Goal: Task Accomplishment & Management: Use online tool/utility

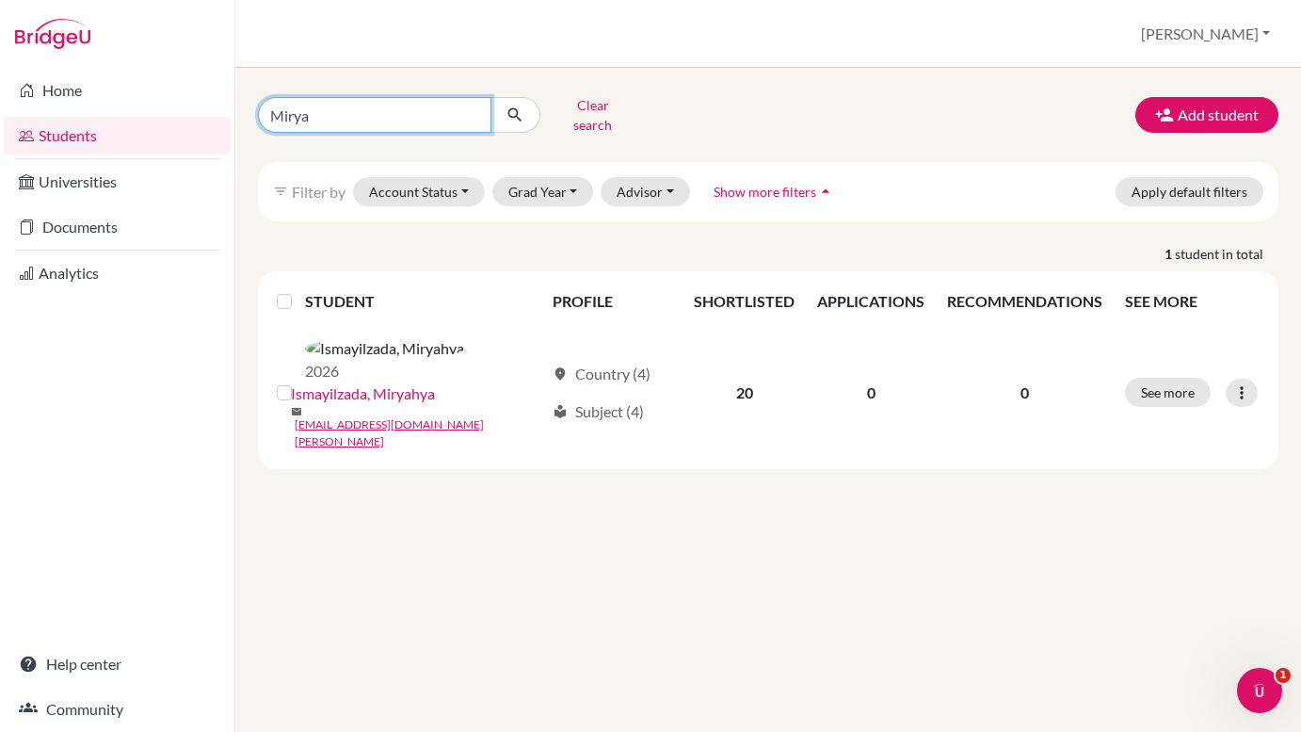
drag, startPoint x: 326, startPoint y: 110, endPoint x: 249, endPoint y: 105, distance: 77.4
click at [249, 105] on div "Mirya Clear search" at bounding box center [418, 114] width 349 height 49
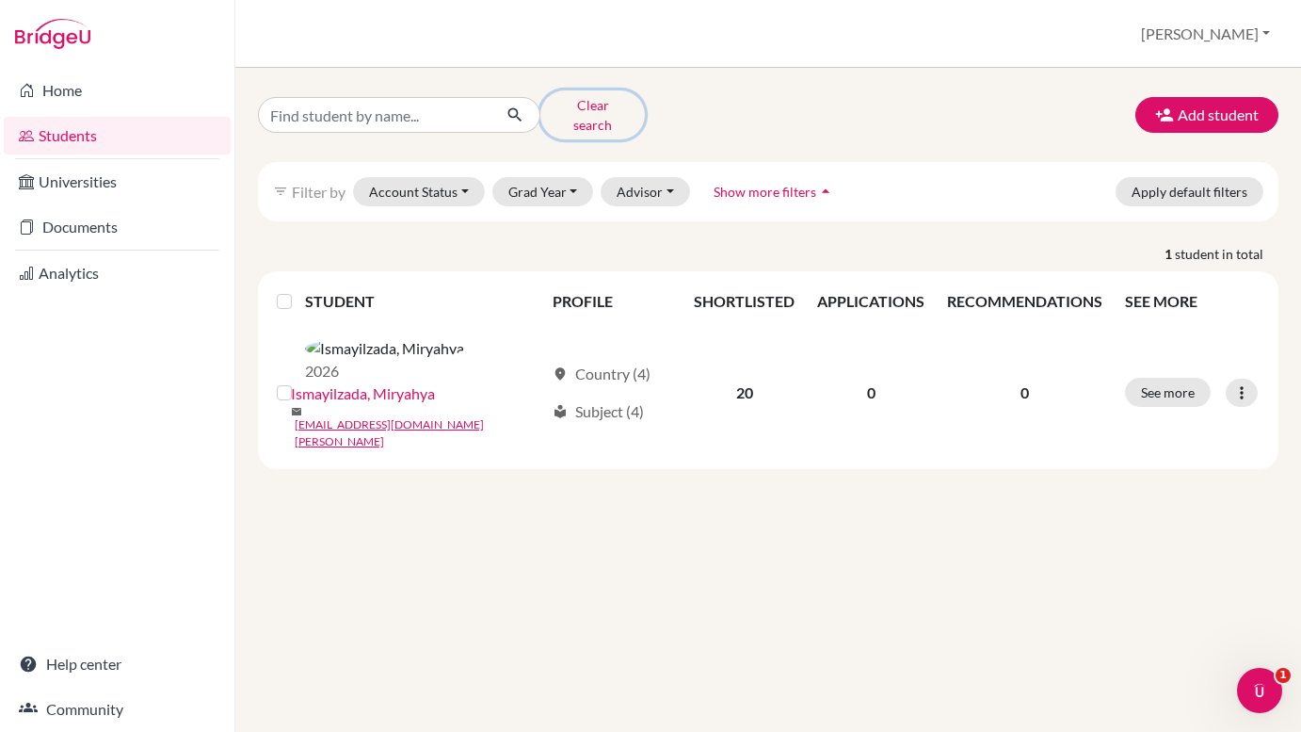
click at [573, 108] on button "Clear search" at bounding box center [592, 114] width 105 height 49
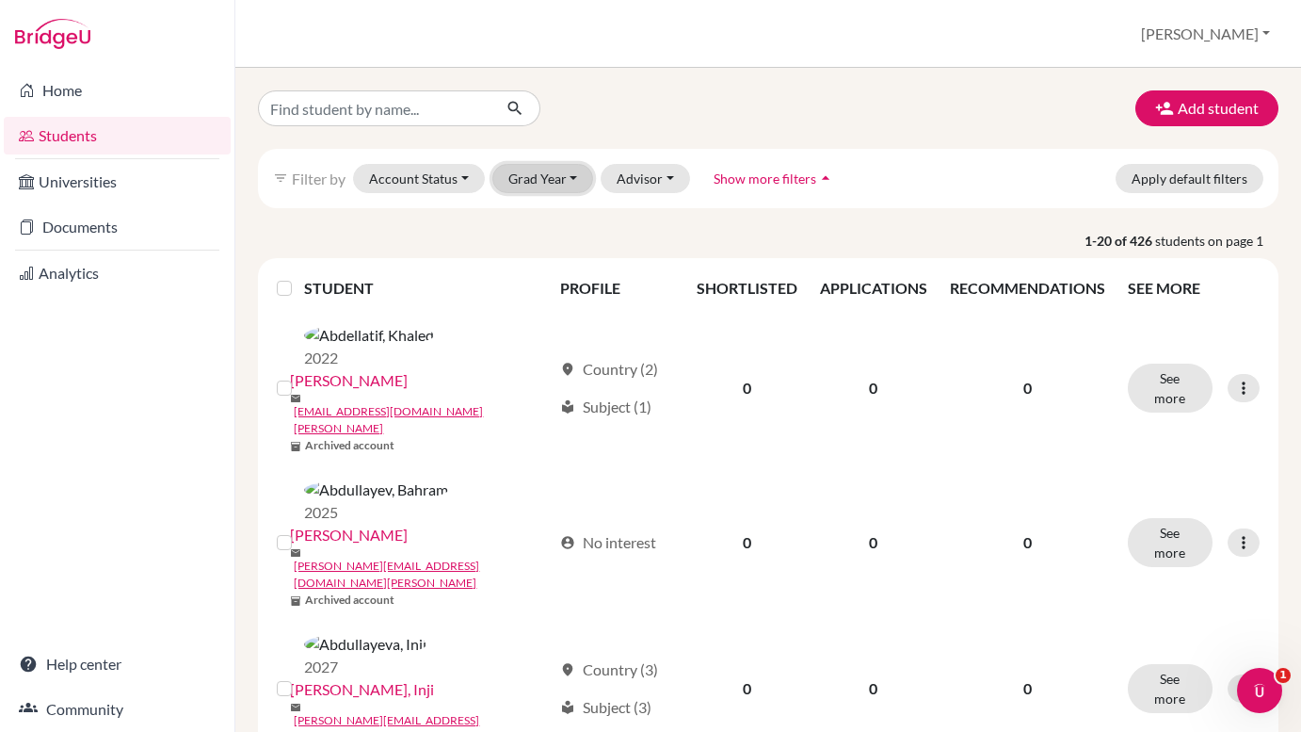
click at [571, 184] on button "Grad Year" at bounding box center [543, 178] width 102 height 29
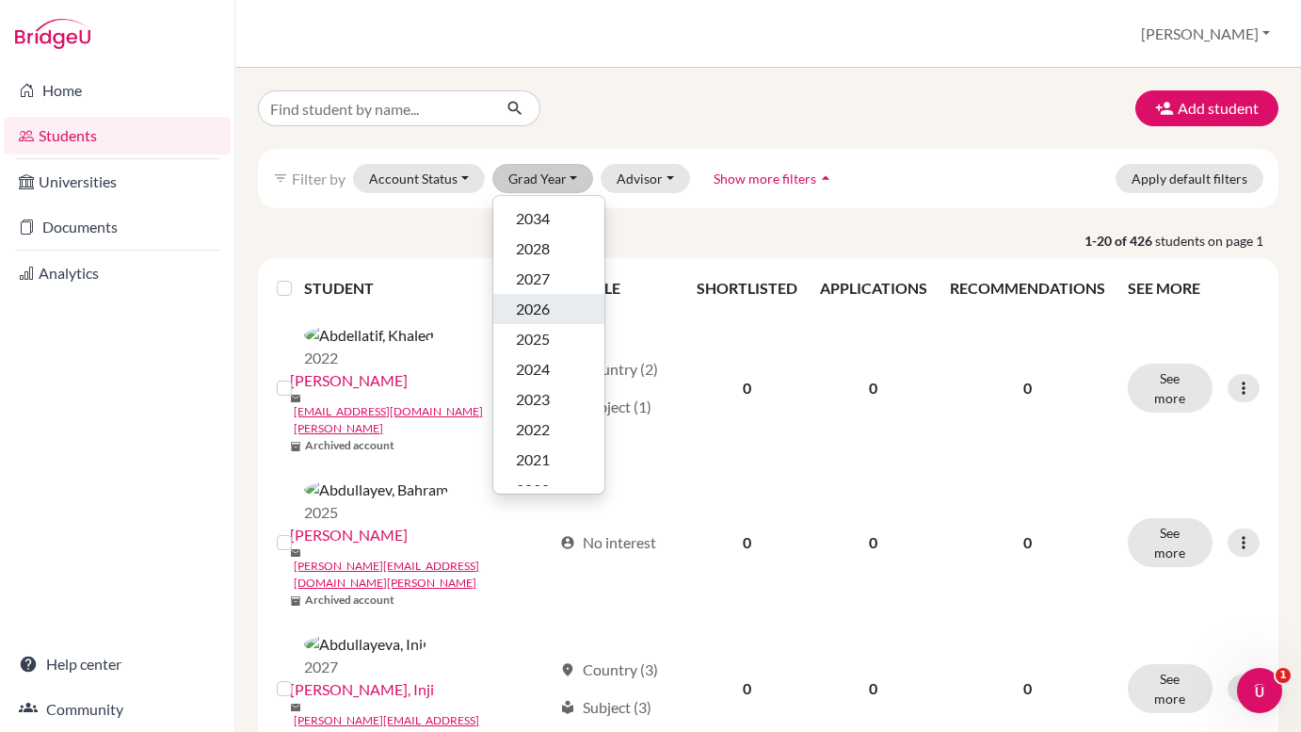
click at [570, 311] on div "2026" at bounding box center [549, 309] width 66 height 23
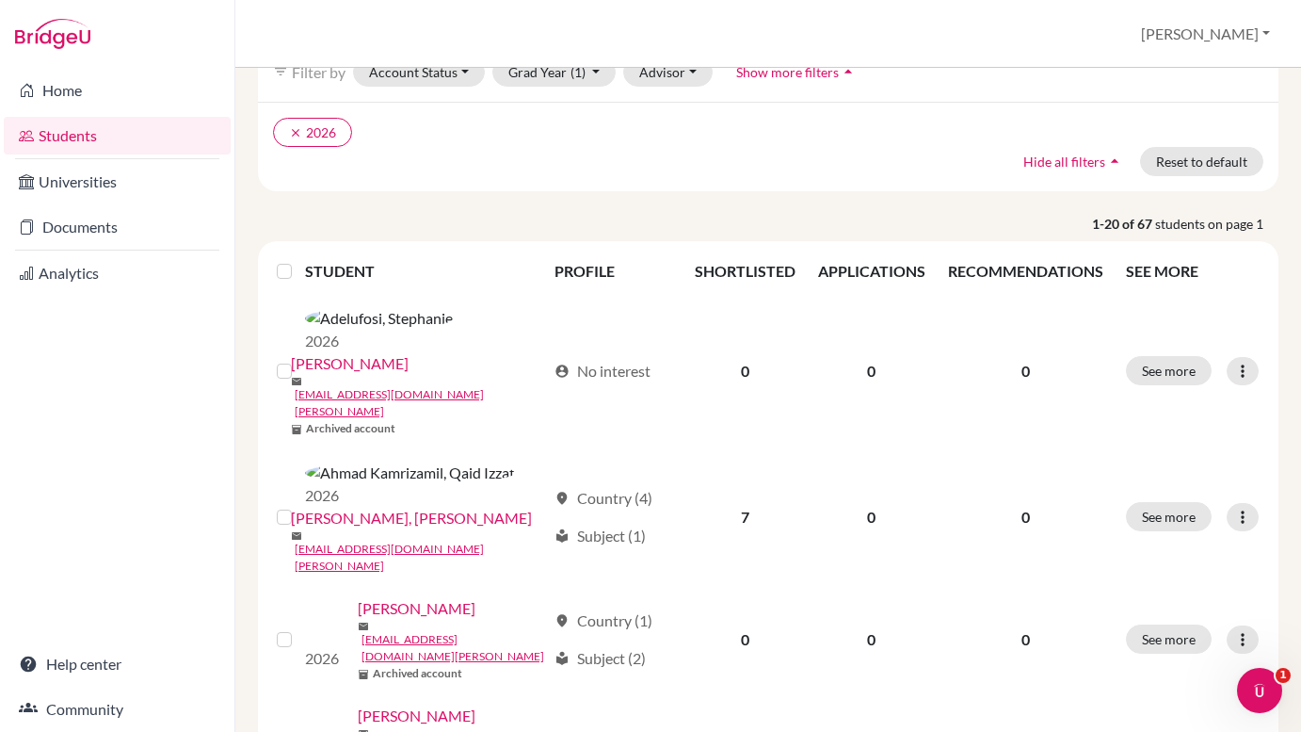
scroll to position [157, 0]
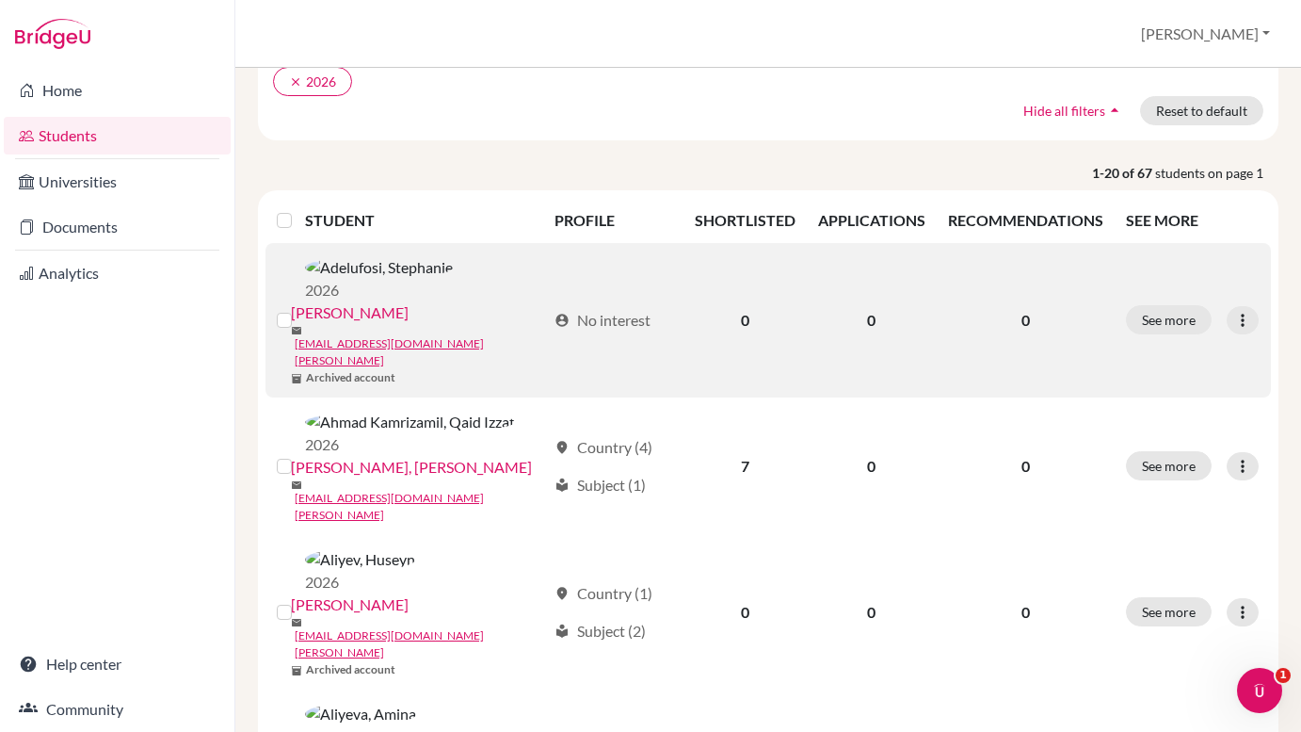
click at [299, 309] on label at bounding box center [299, 309] width 0 height 0
click at [0, 0] on input "checkbox" at bounding box center [0, 0] width 0 height 0
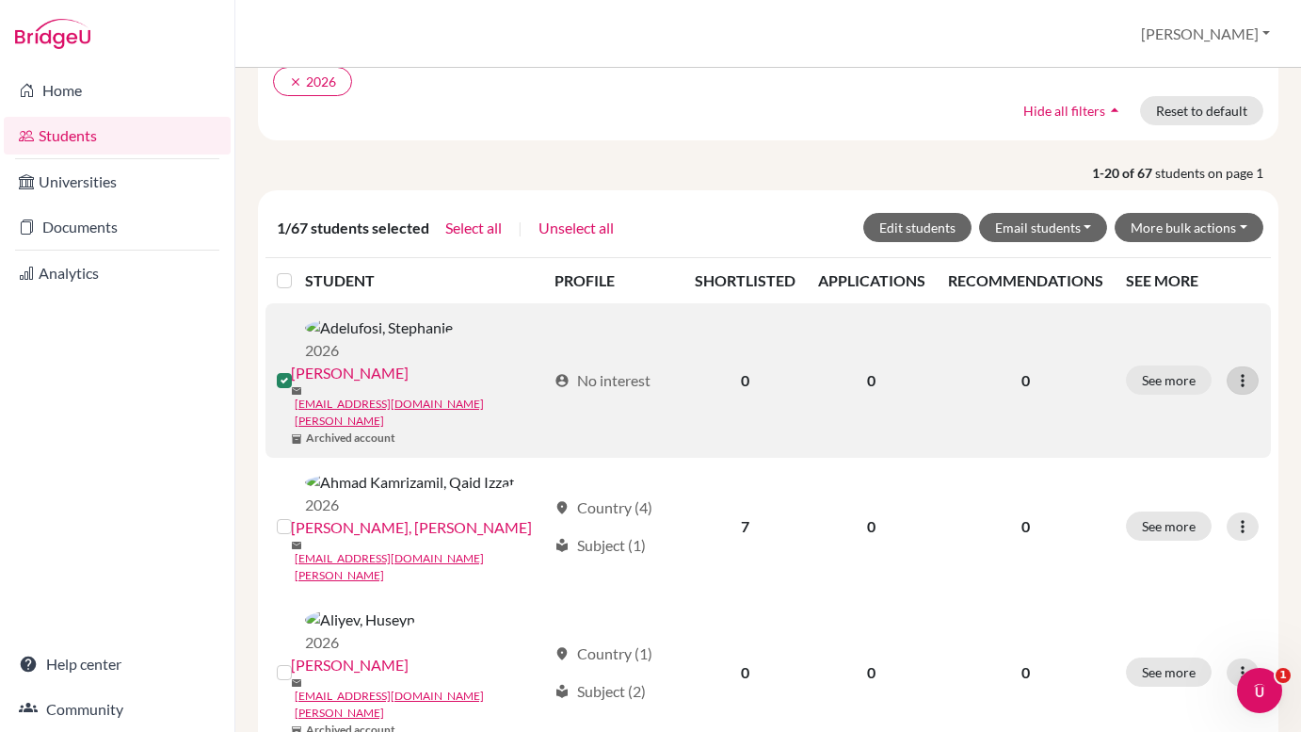
click at [1248, 371] on icon at bounding box center [1242, 380] width 19 height 19
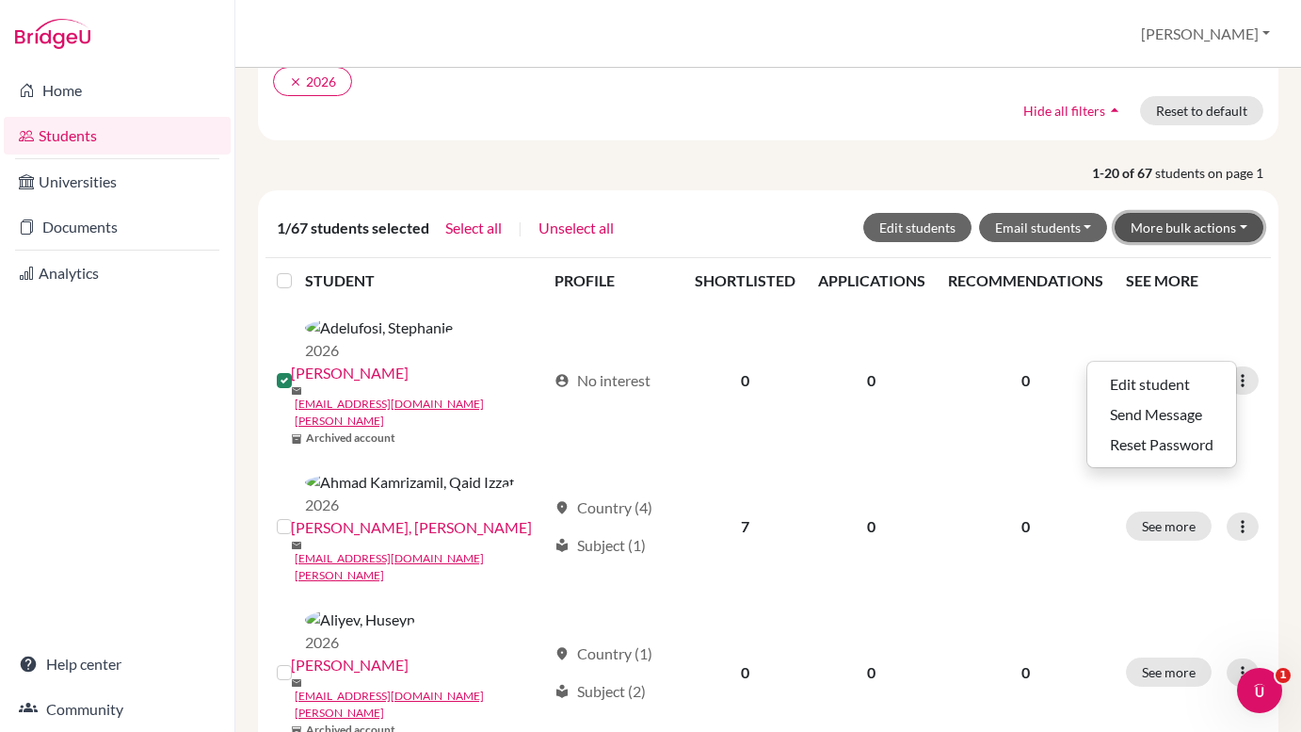
click at [1211, 235] on button "More bulk actions" at bounding box center [1189, 227] width 149 height 29
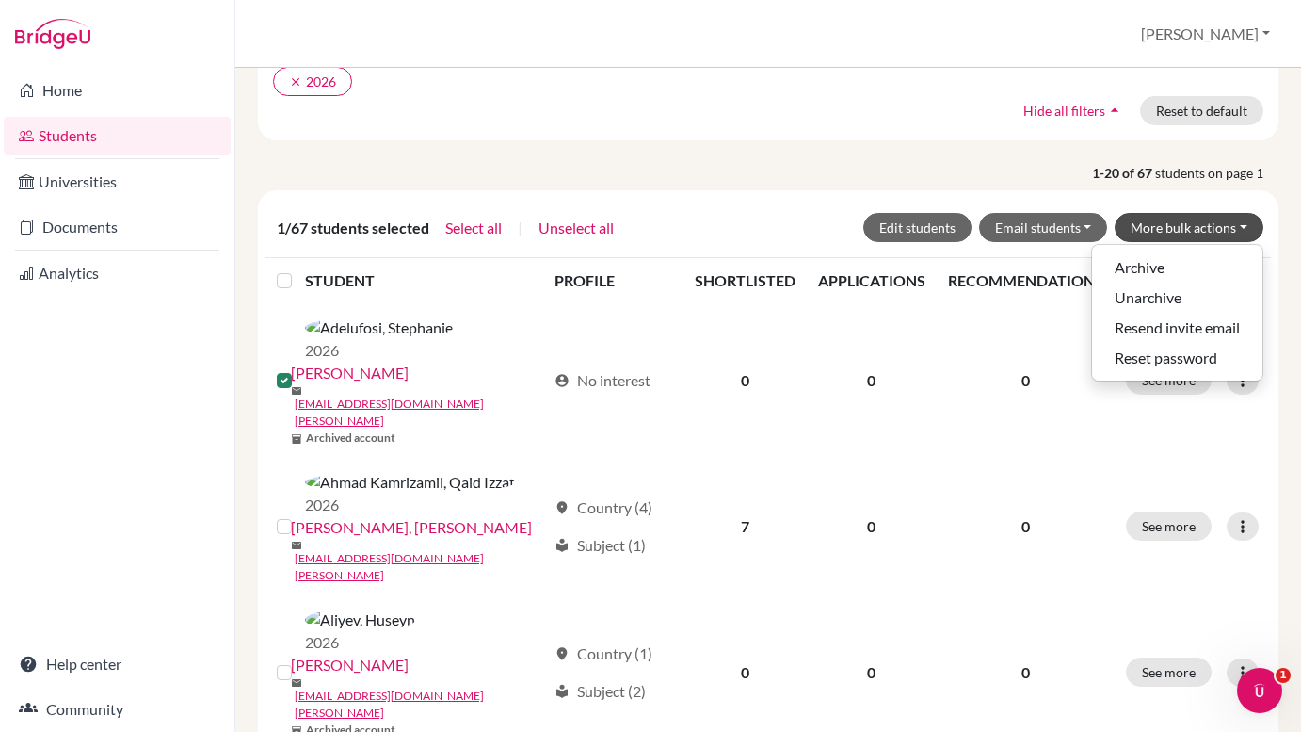
click at [723, 233] on div "1/67 students selected Select all | Unselect all Edit students Email students V…" at bounding box center [768, 227] width 991 height 29
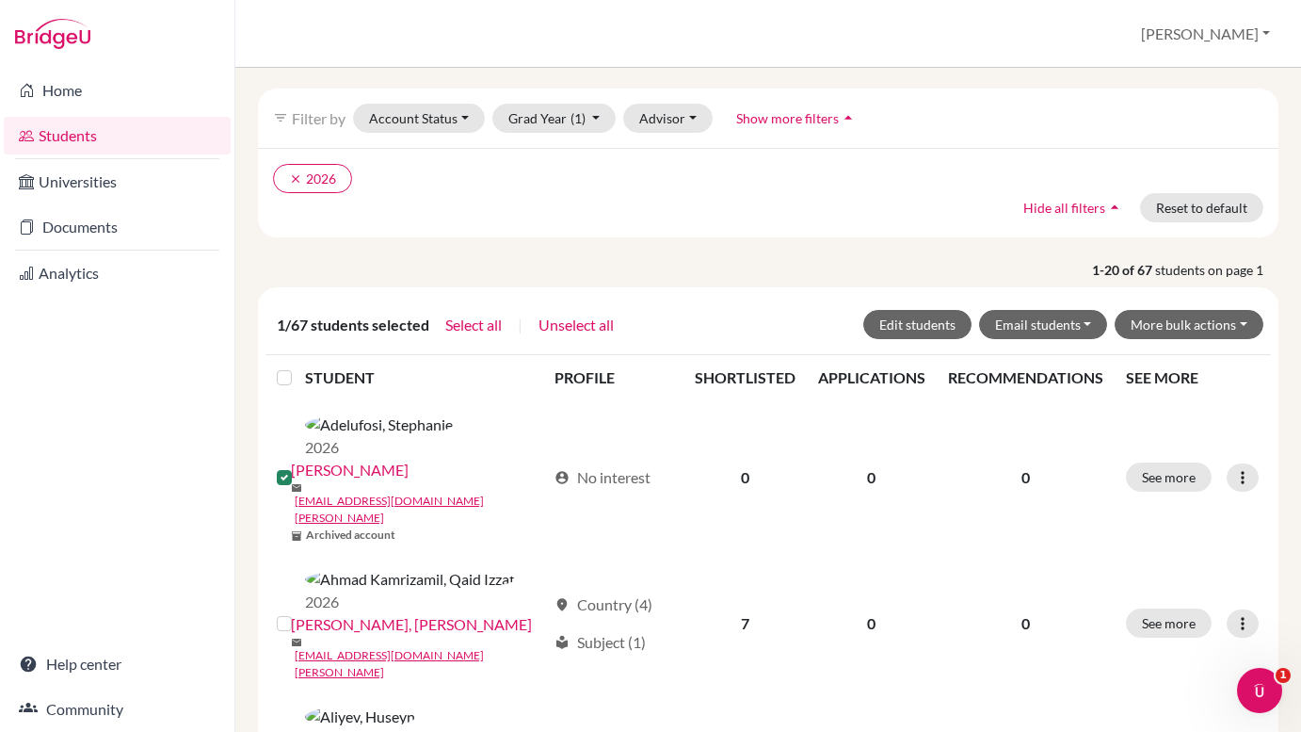
scroll to position [11, 0]
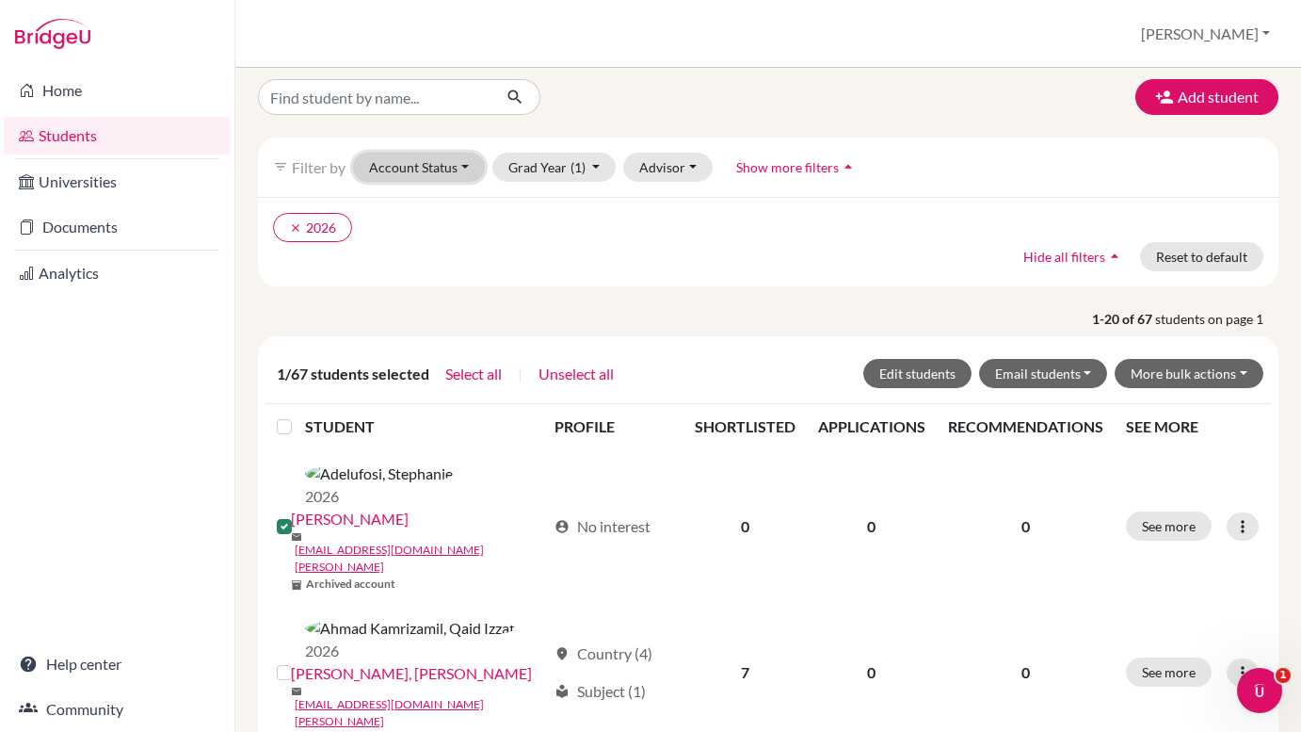
click at [462, 169] on button "Account Status" at bounding box center [419, 167] width 132 height 29
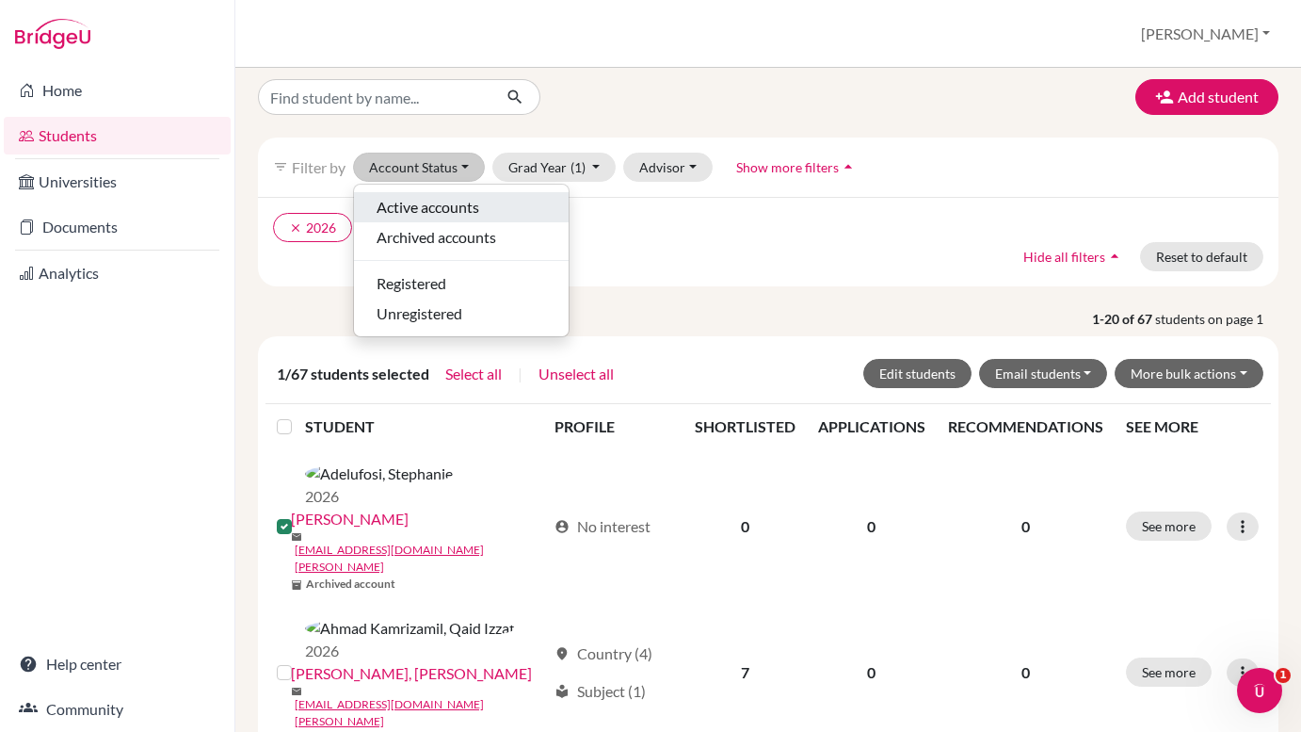
click at [441, 207] on span "Active accounts" at bounding box center [428, 207] width 103 height 23
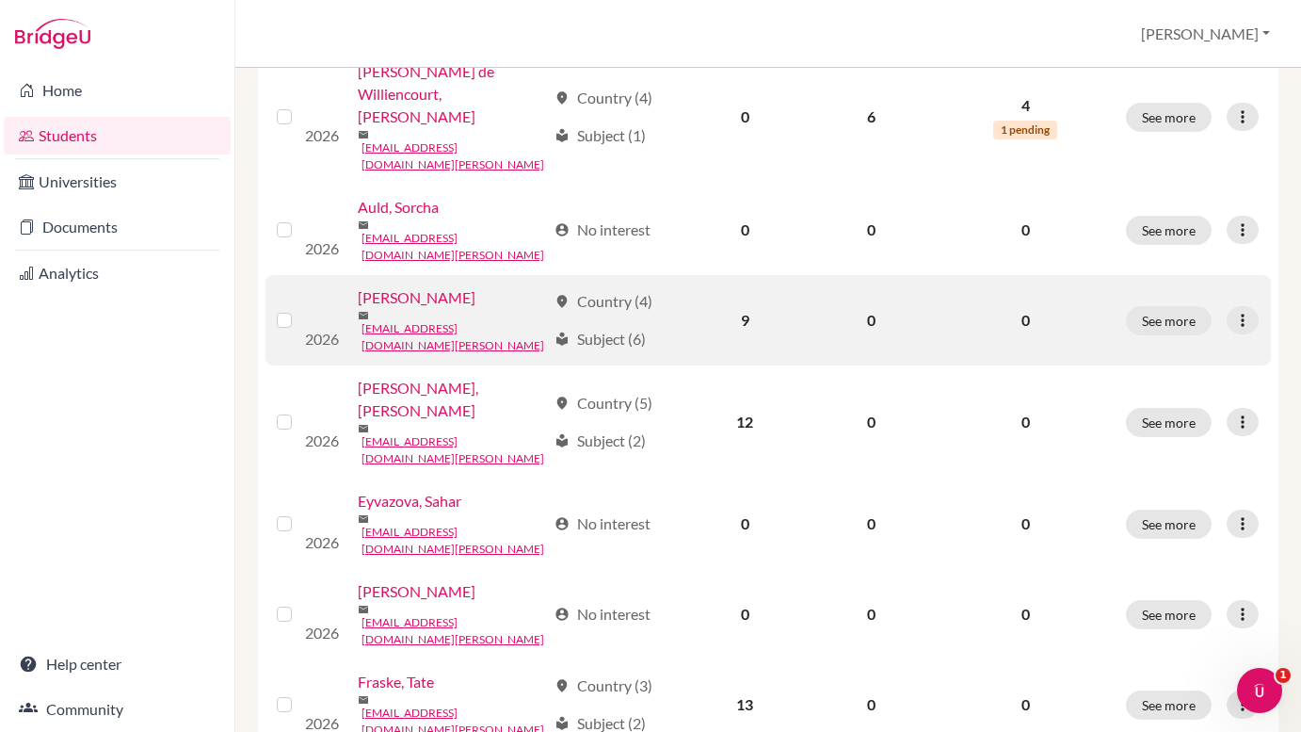
scroll to position [642, 0]
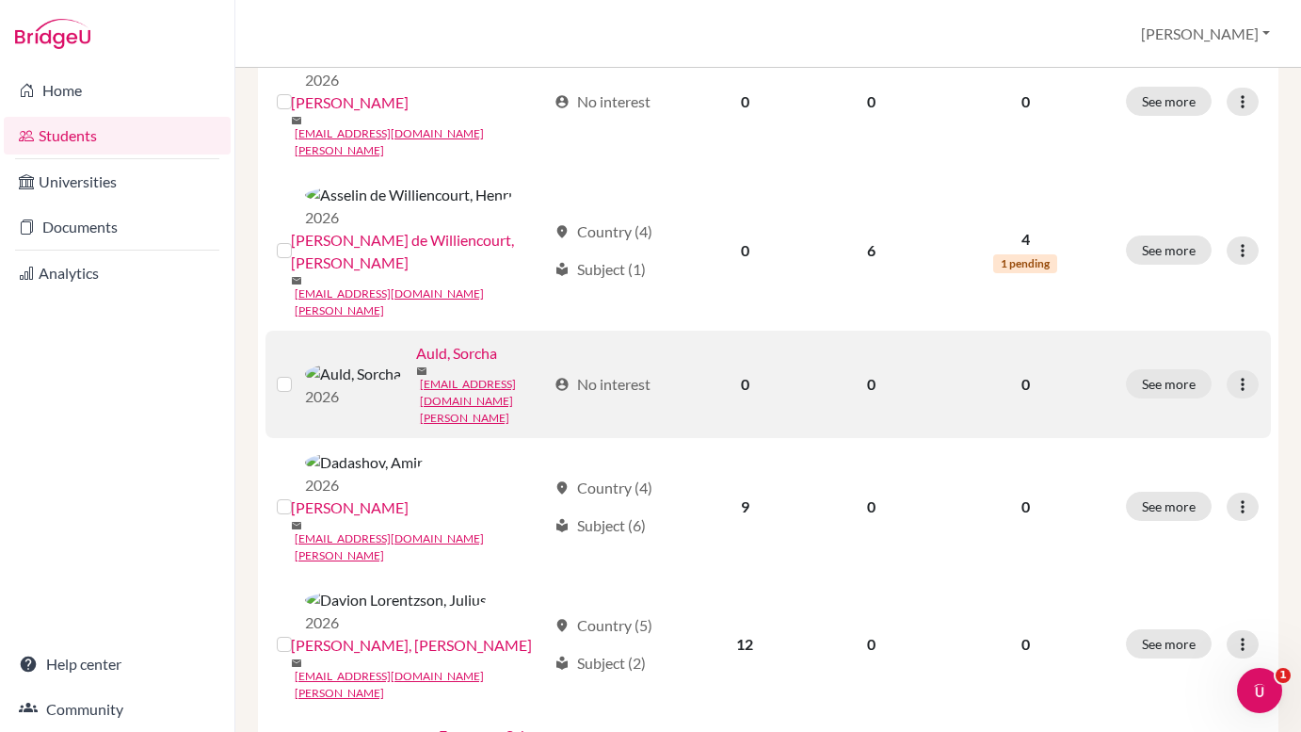
click at [299, 373] on label at bounding box center [299, 373] width 0 height 0
click at [0, 0] on input "checkbox" at bounding box center [0, 0] width 0 height 0
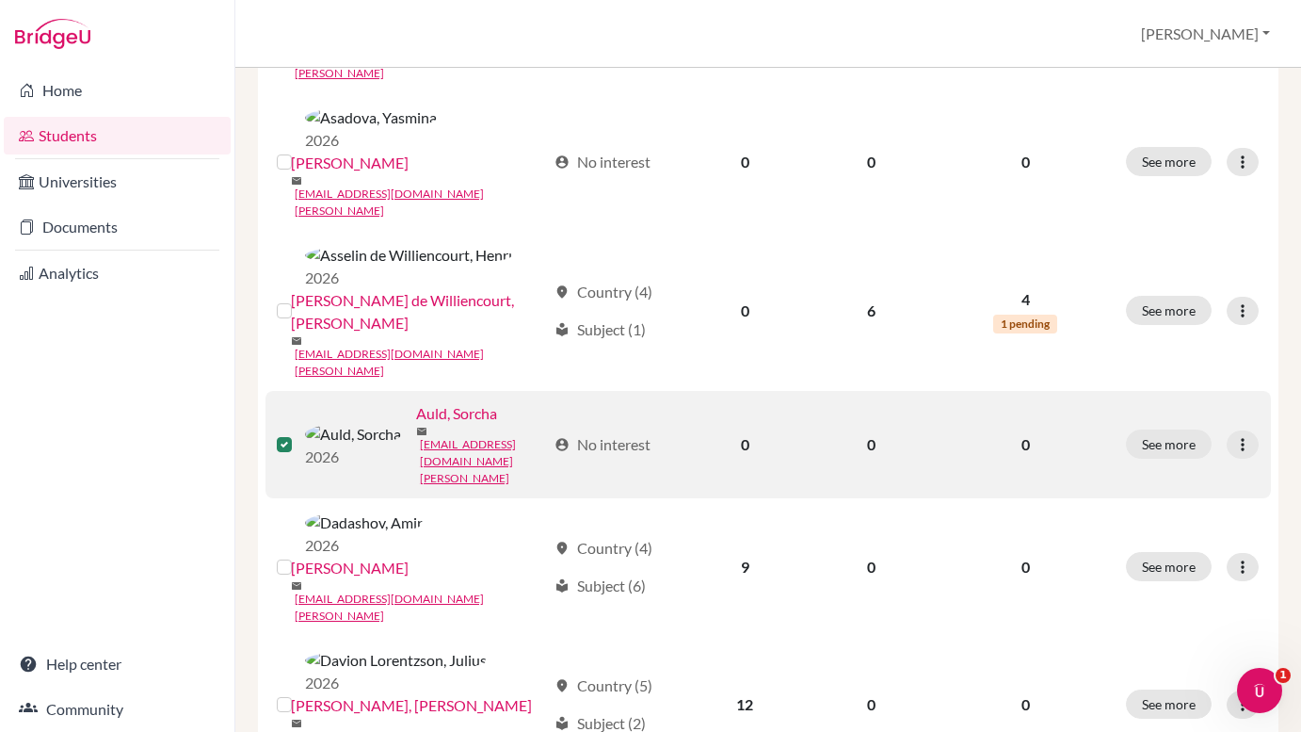
scroll to position [702, 0]
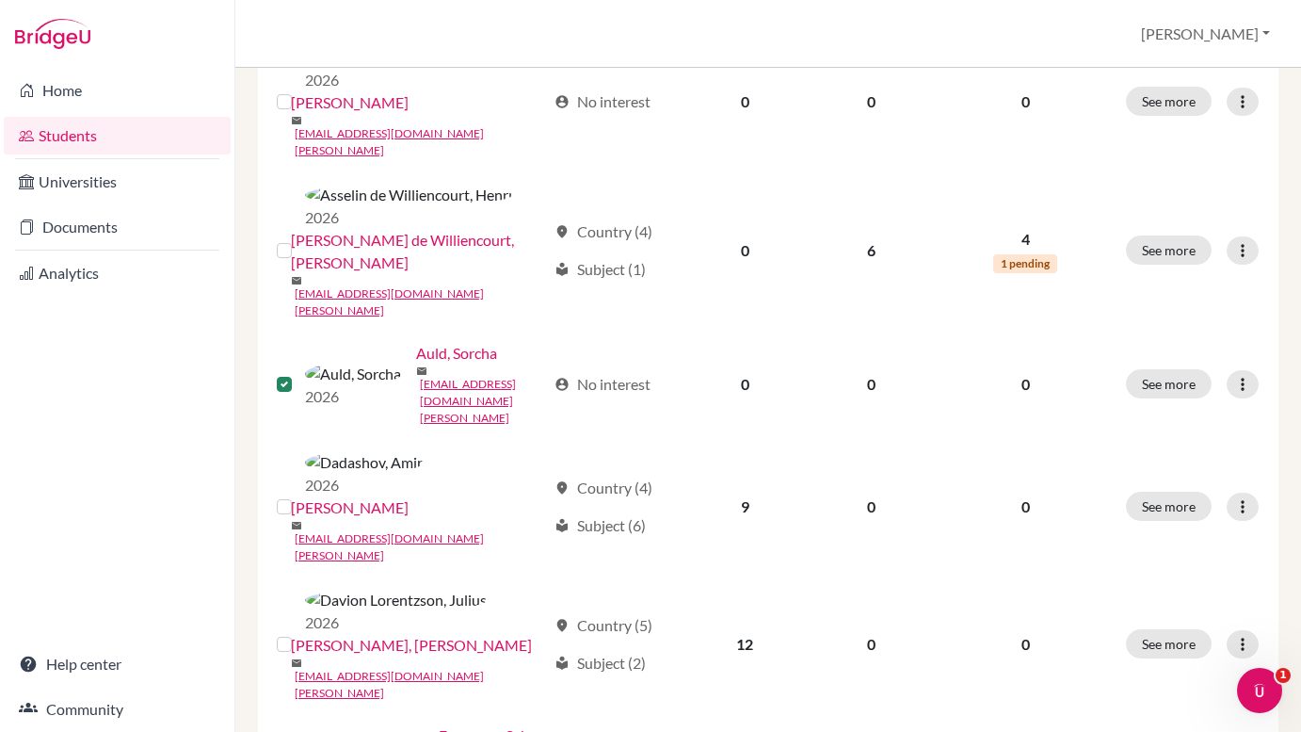
click at [0, 0] on input "checkbox" at bounding box center [0, 0] width 0 height 0
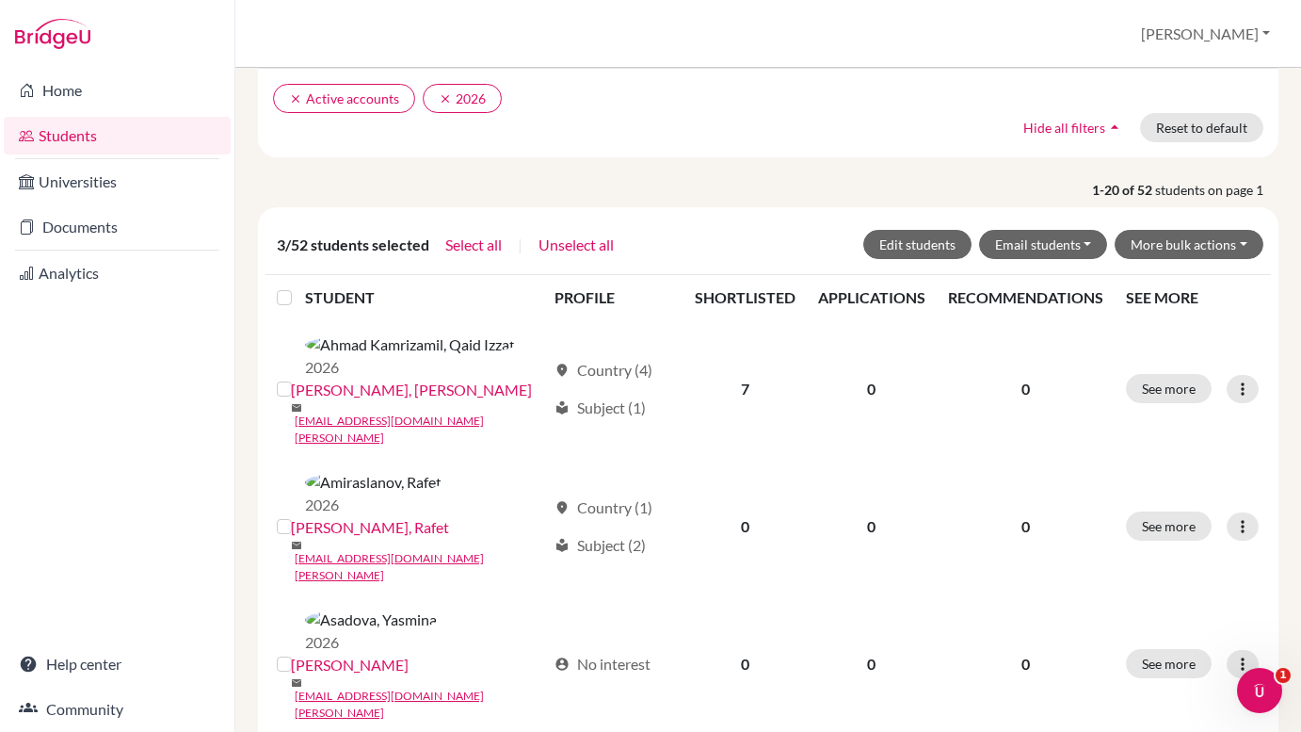
scroll to position [114, 0]
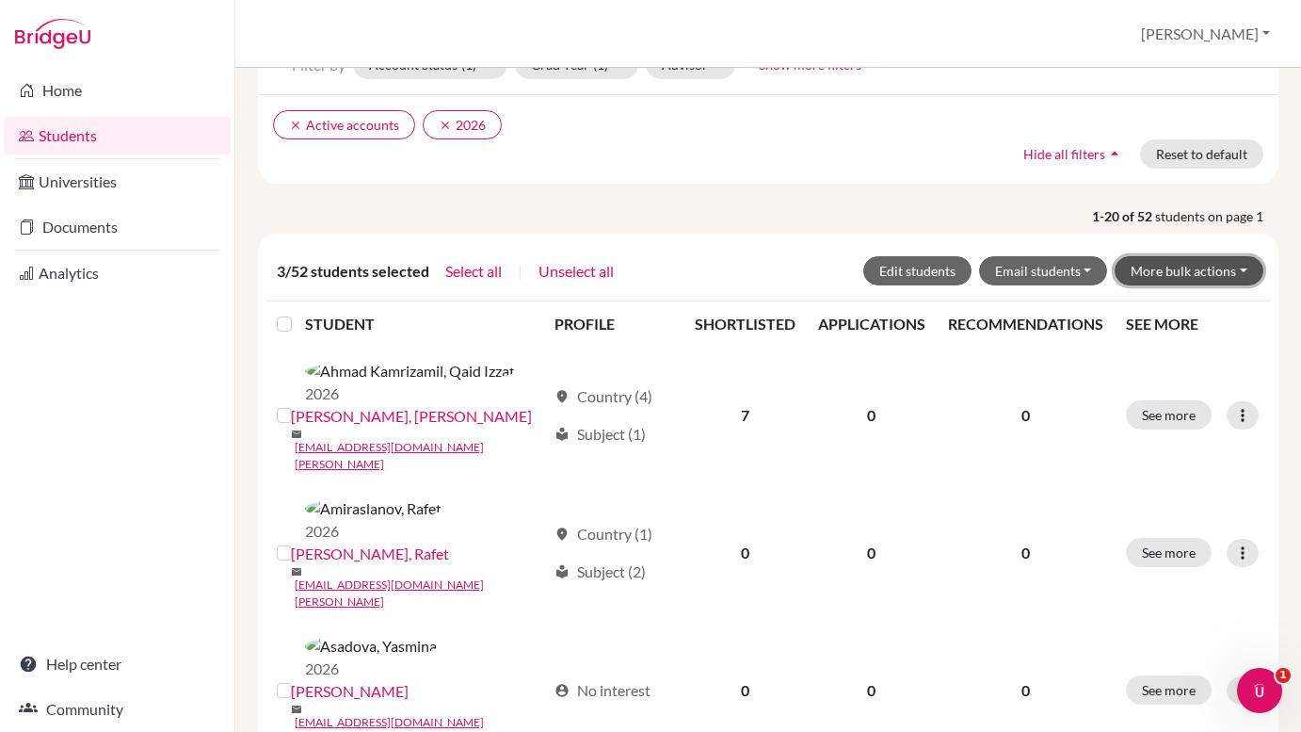
click at [1222, 270] on button "More bulk actions" at bounding box center [1189, 270] width 149 height 29
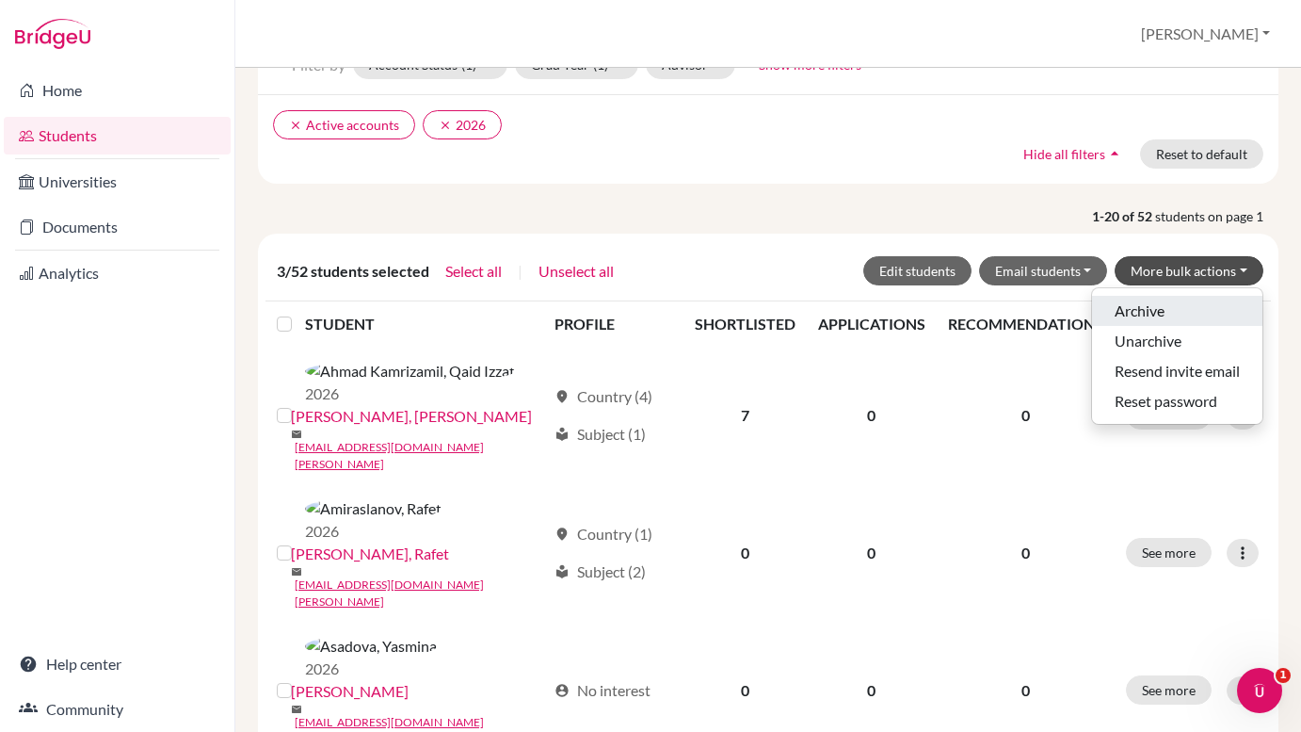
click at [1153, 314] on button "Archive" at bounding box center [1177, 311] width 170 height 30
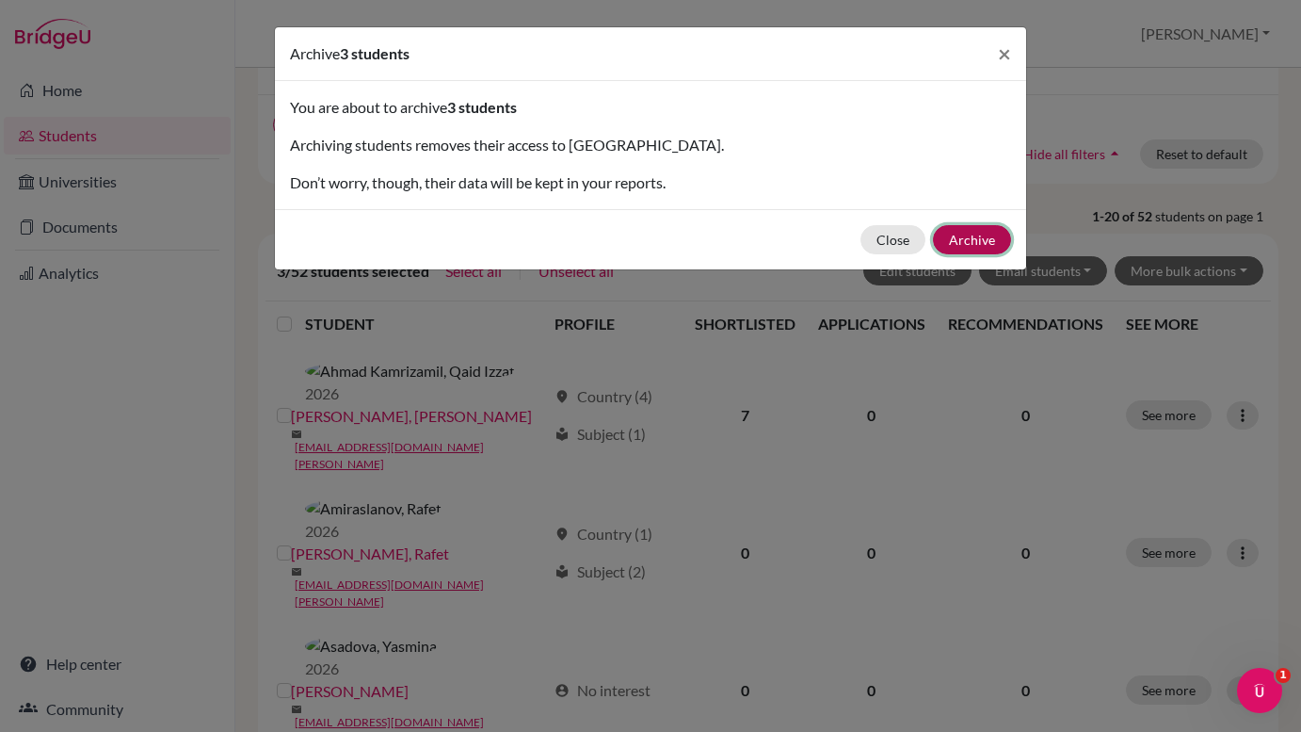
click at [959, 244] on button "Archive" at bounding box center [972, 239] width 78 height 29
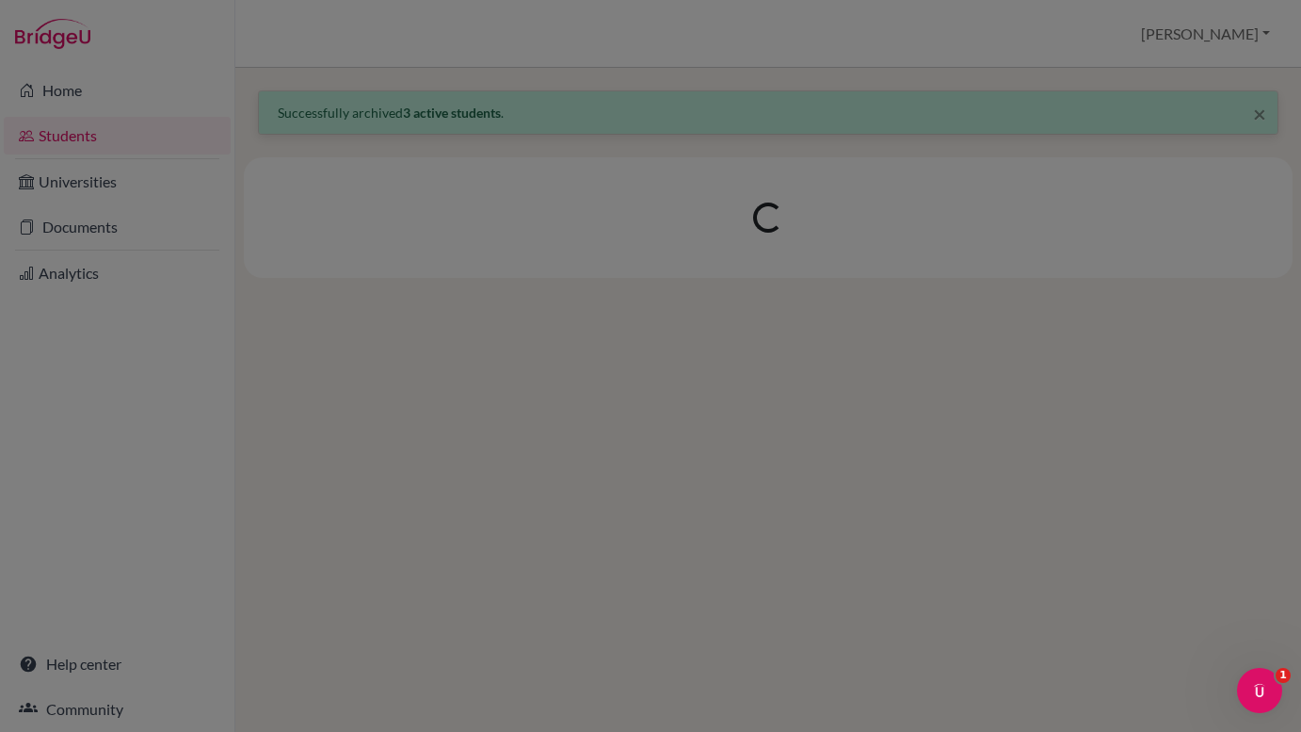
scroll to position [0, 0]
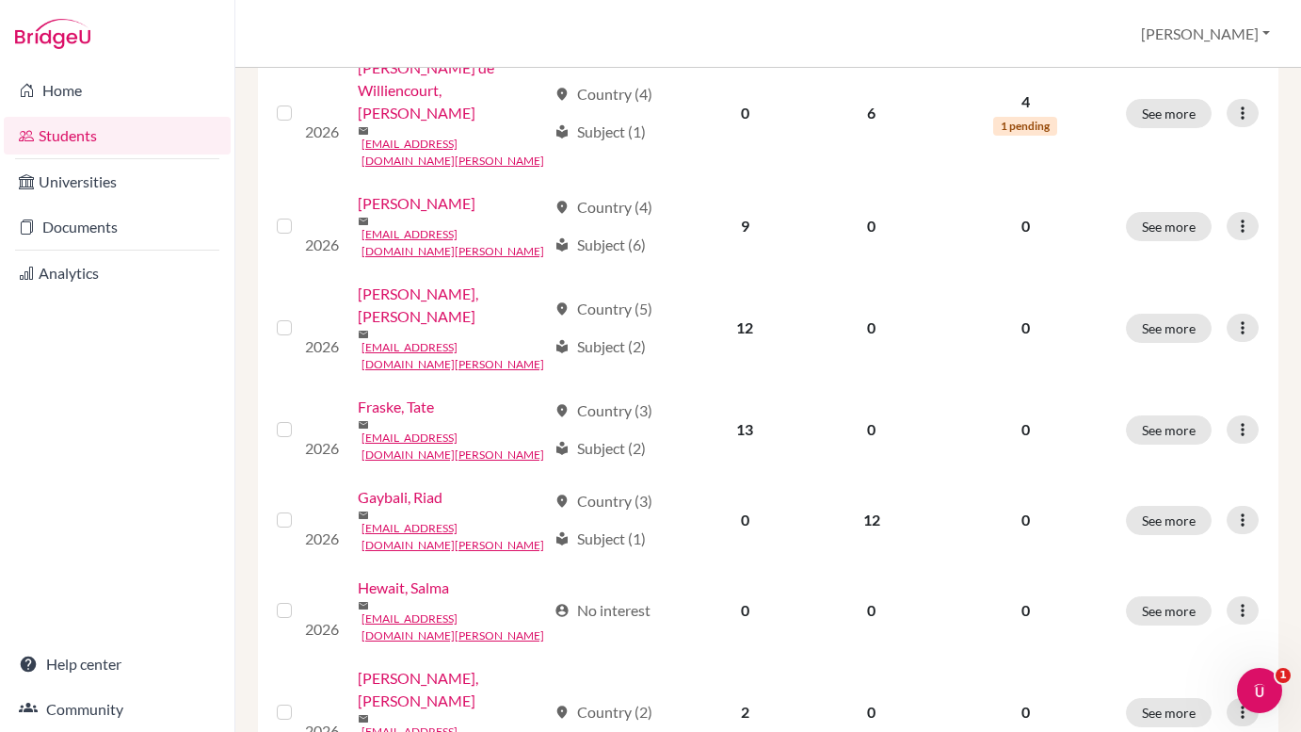
scroll to position [724, 0]
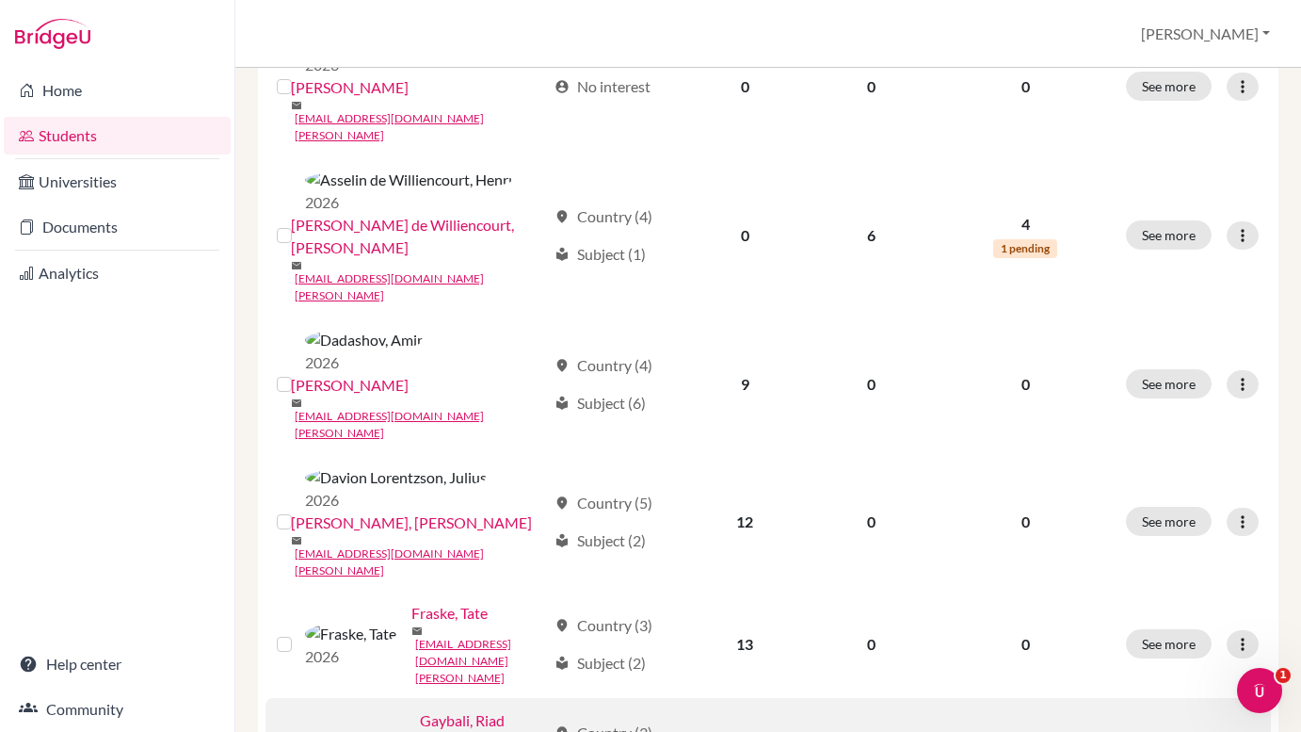
click at [420, 709] on link "Gaybali, Riad" at bounding box center [462, 720] width 85 height 23
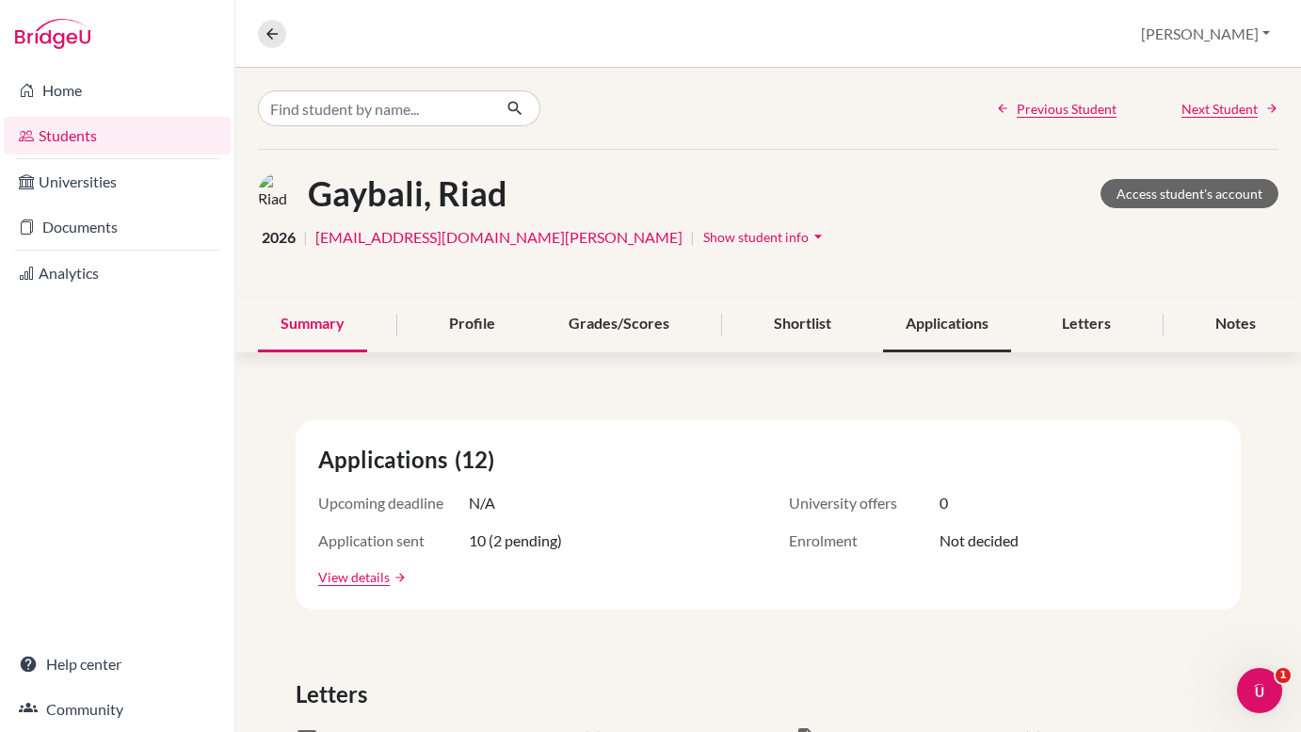
click at [929, 322] on div "Applications" at bounding box center [947, 325] width 128 height 56
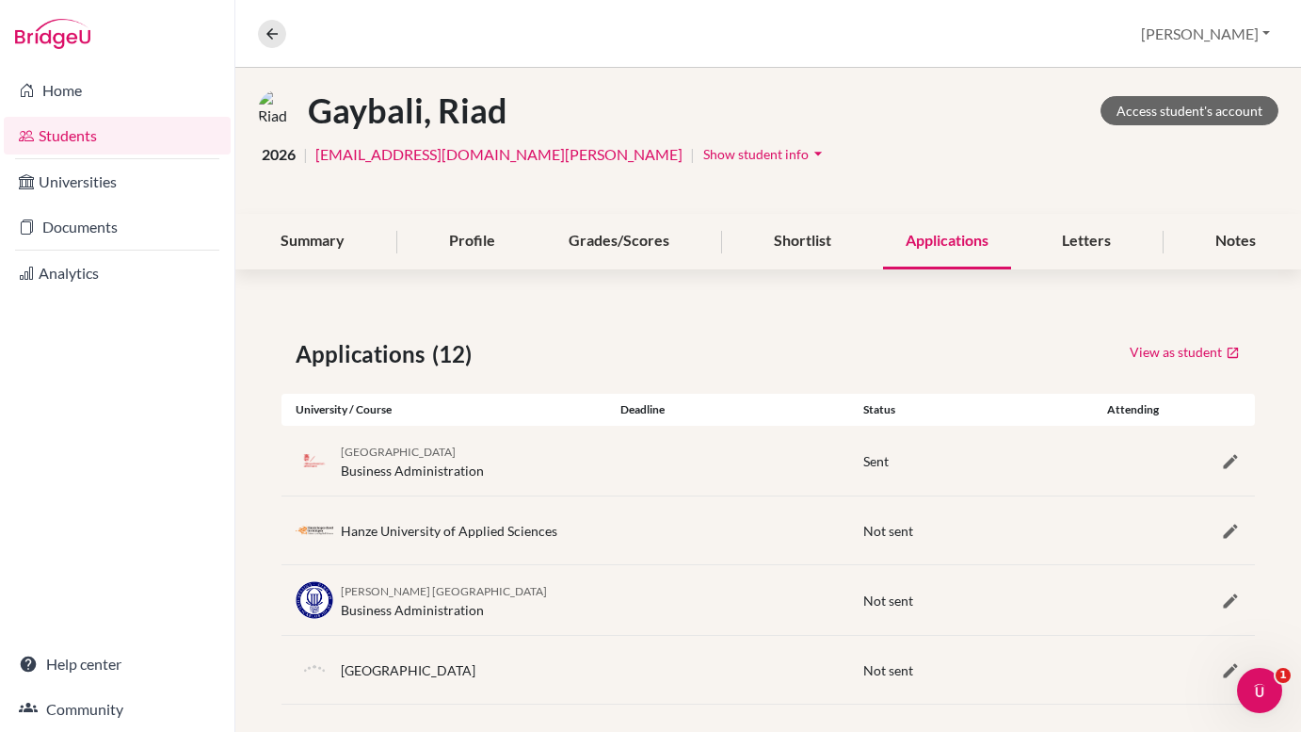
scroll to position [89, 0]
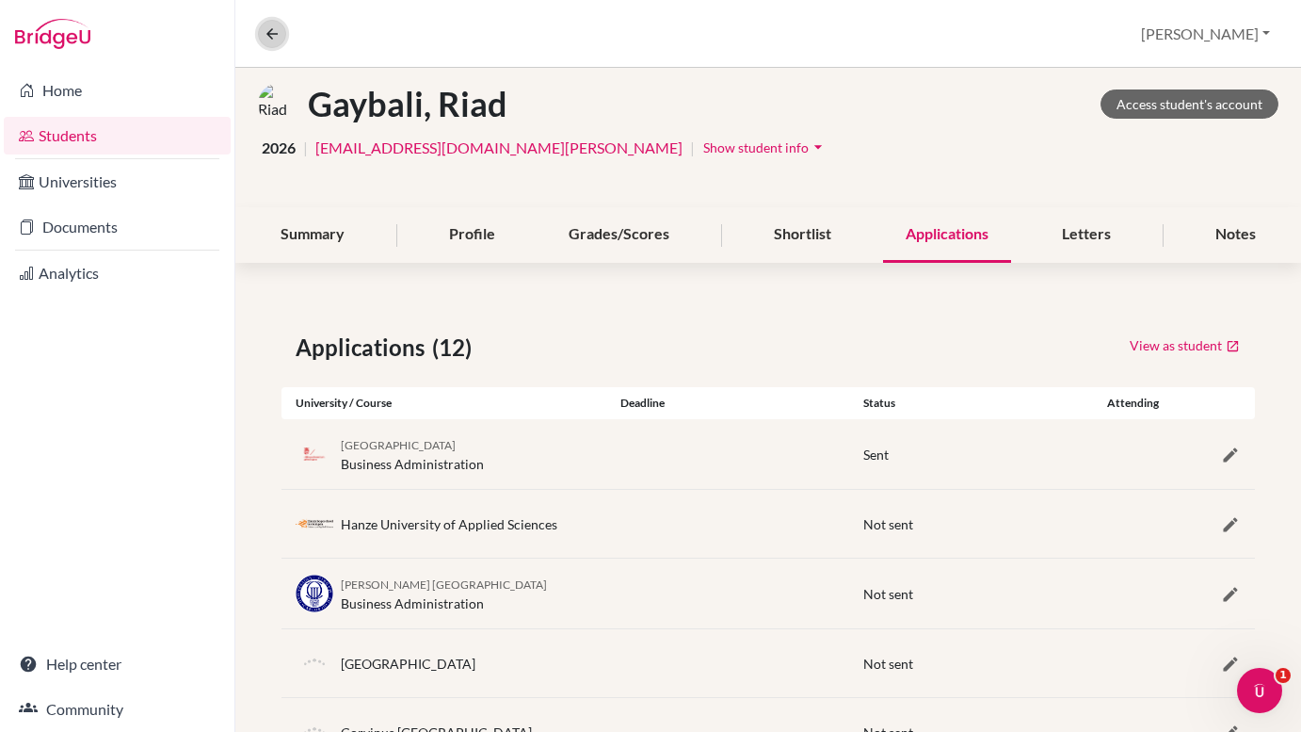
click at [267, 40] on icon at bounding box center [272, 33] width 17 height 17
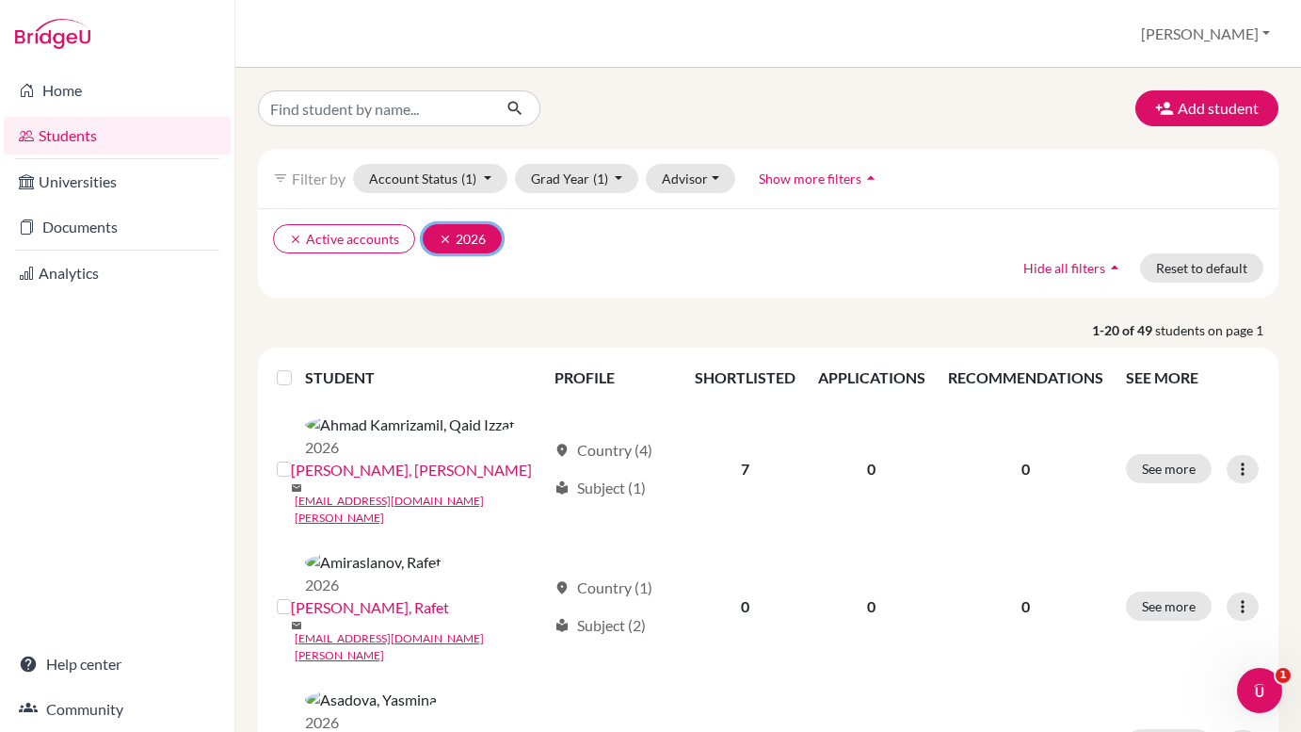
click at [443, 239] on icon "clear" at bounding box center [445, 239] width 13 height 13
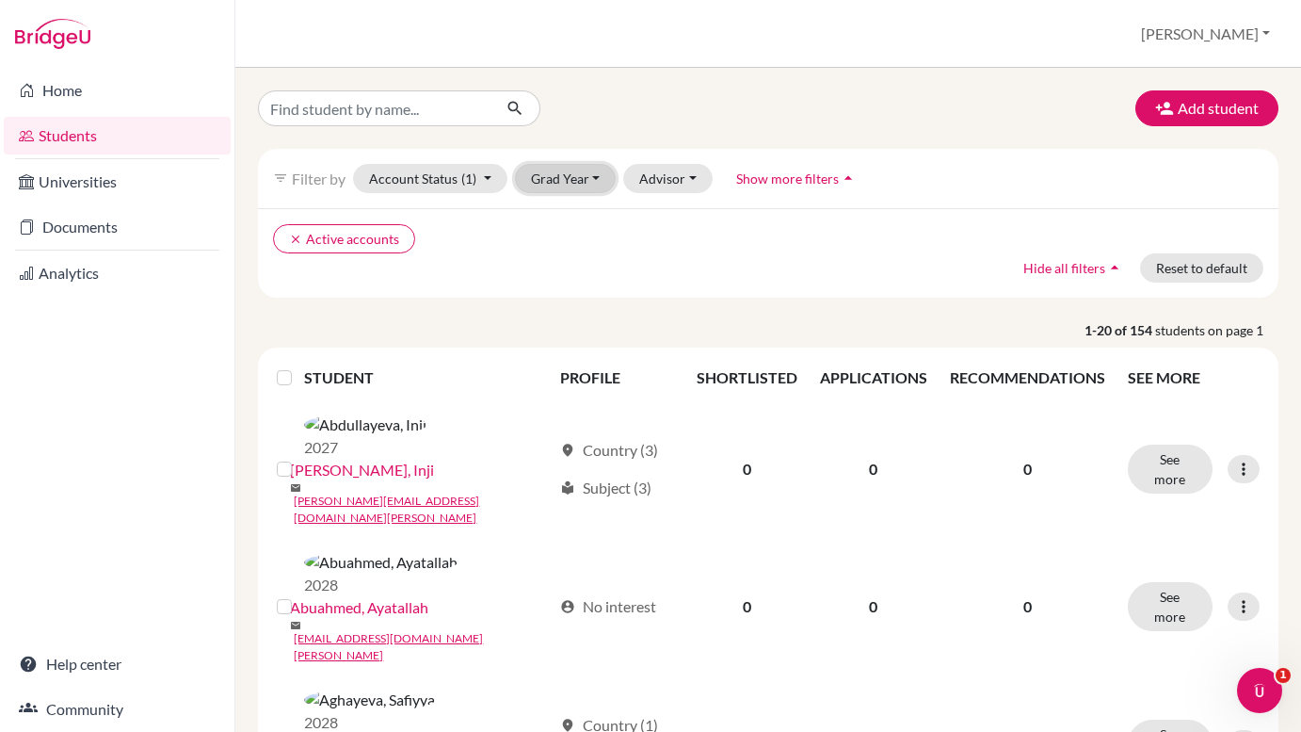
click at [576, 175] on button "Grad Year" at bounding box center [566, 178] width 102 height 29
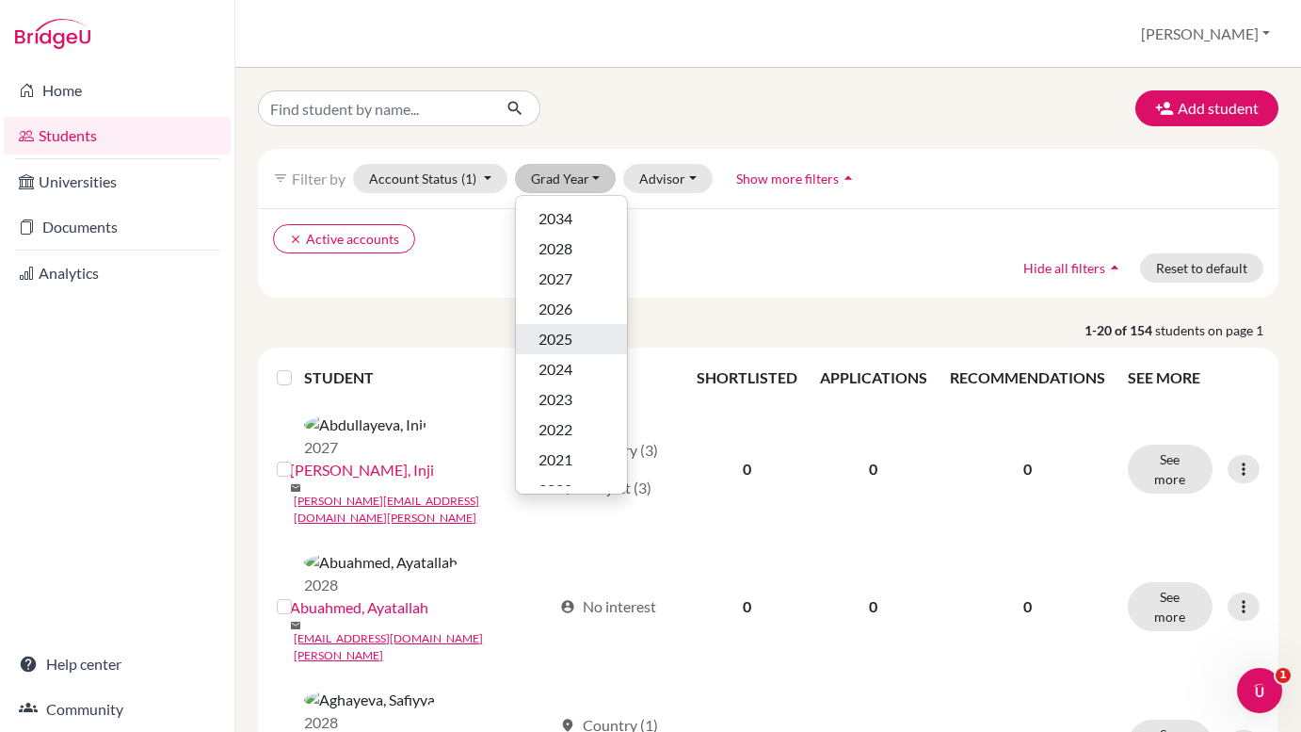
click at [568, 340] on span "2025" at bounding box center [556, 339] width 34 height 23
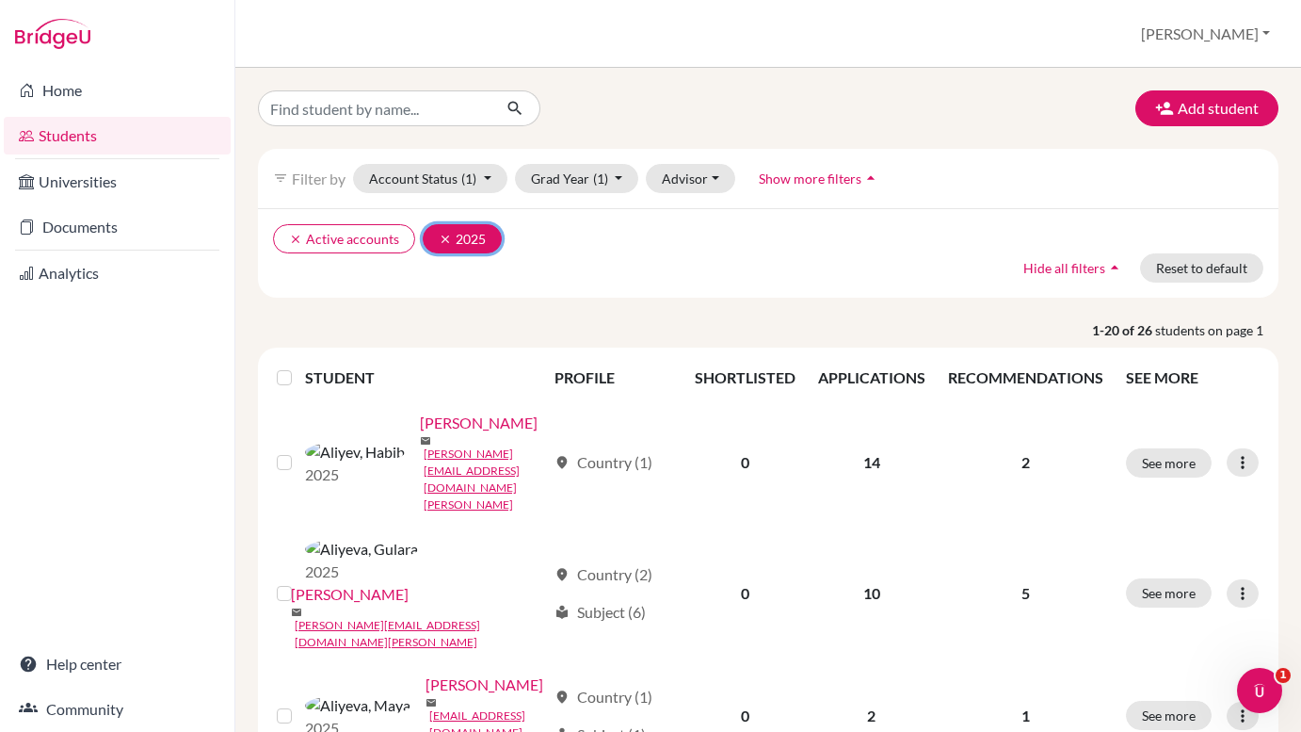
click at [441, 236] on icon "clear" at bounding box center [445, 239] width 13 height 13
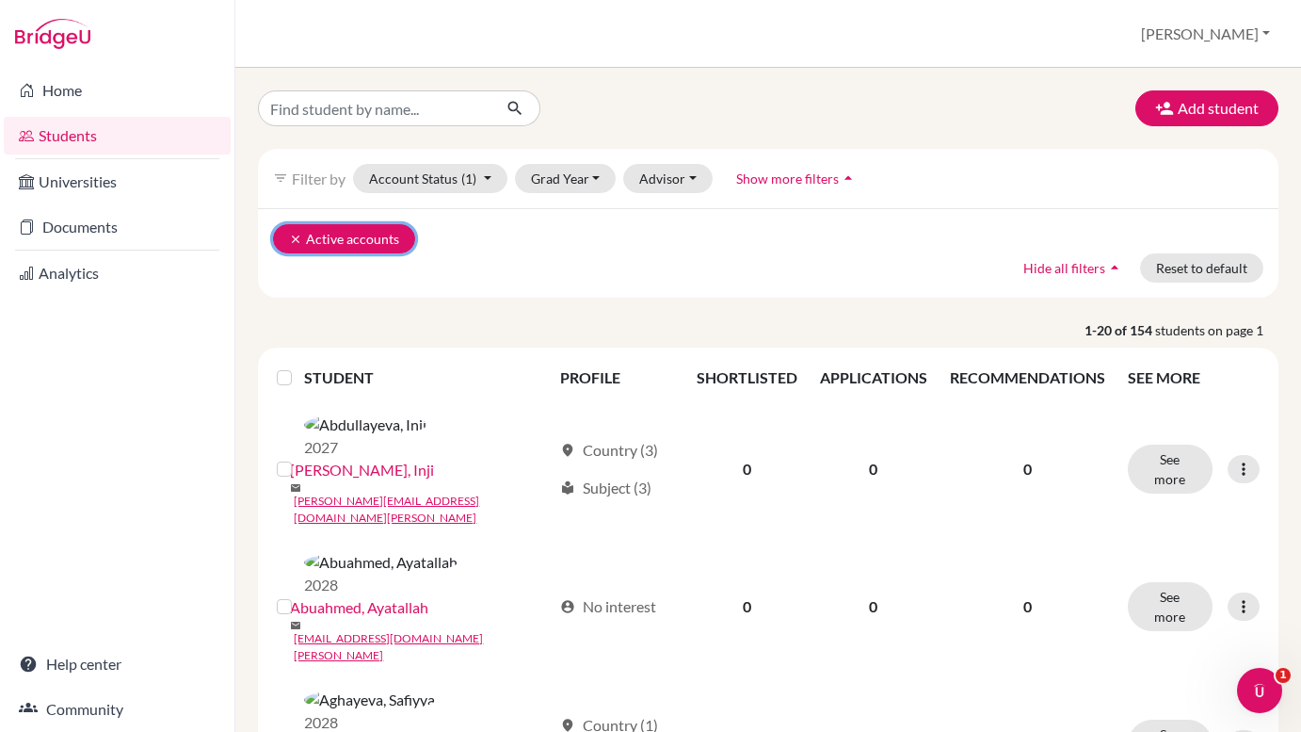
click at [296, 240] on icon "clear" at bounding box center [295, 239] width 13 height 13
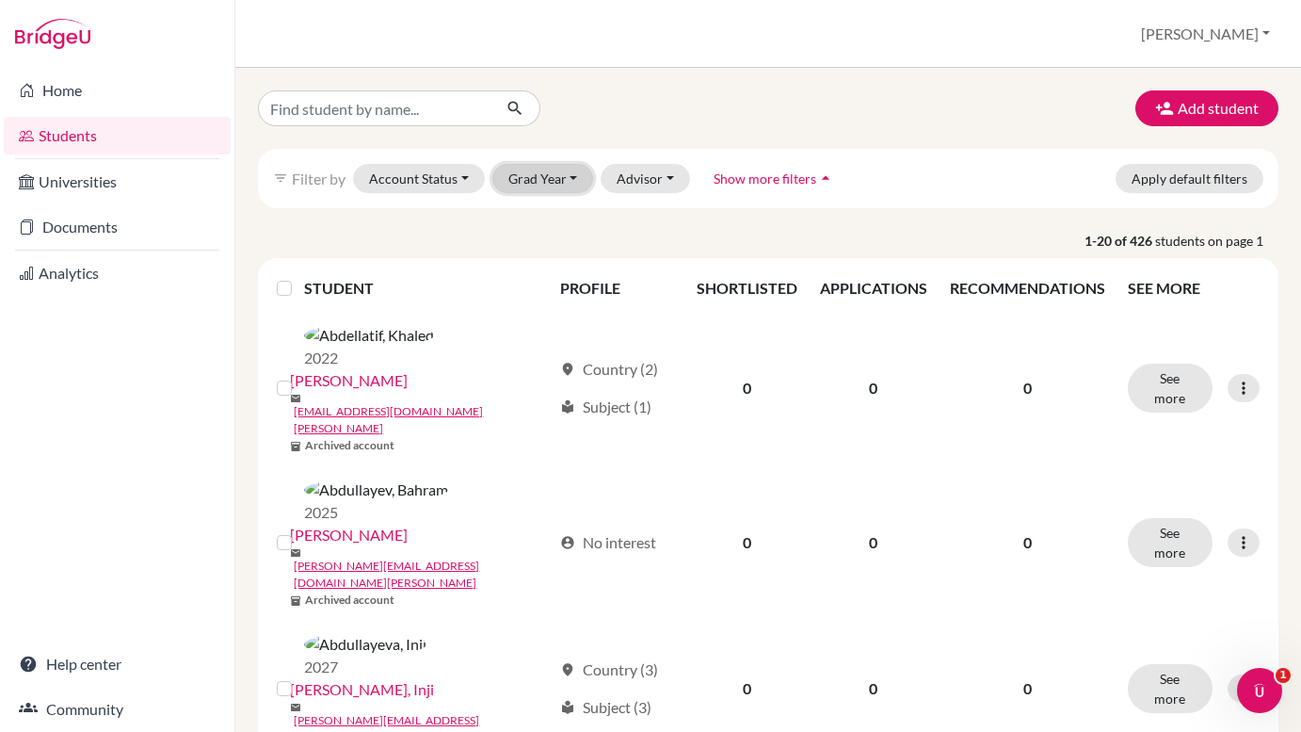
click at [567, 179] on button "Grad Year" at bounding box center [543, 178] width 102 height 29
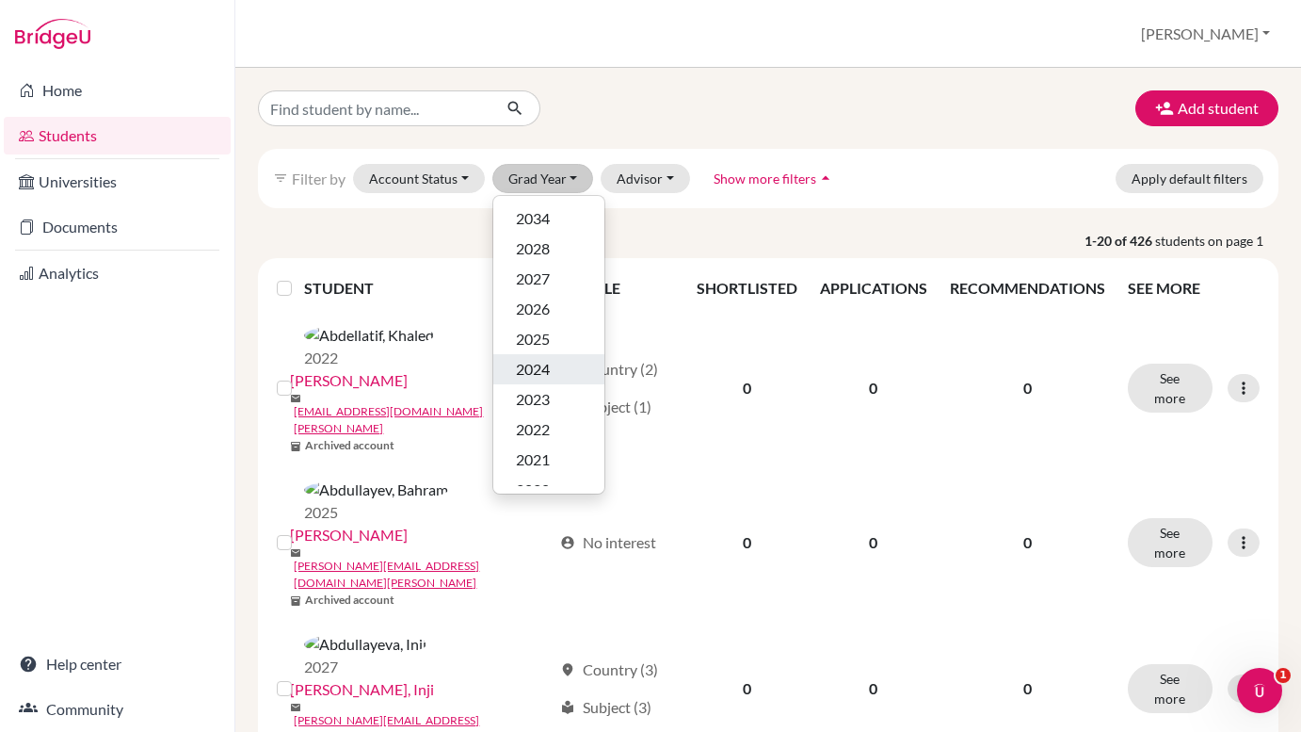
click at [561, 369] on div "2024" at bounding box center [549, 369] width 66 height 23
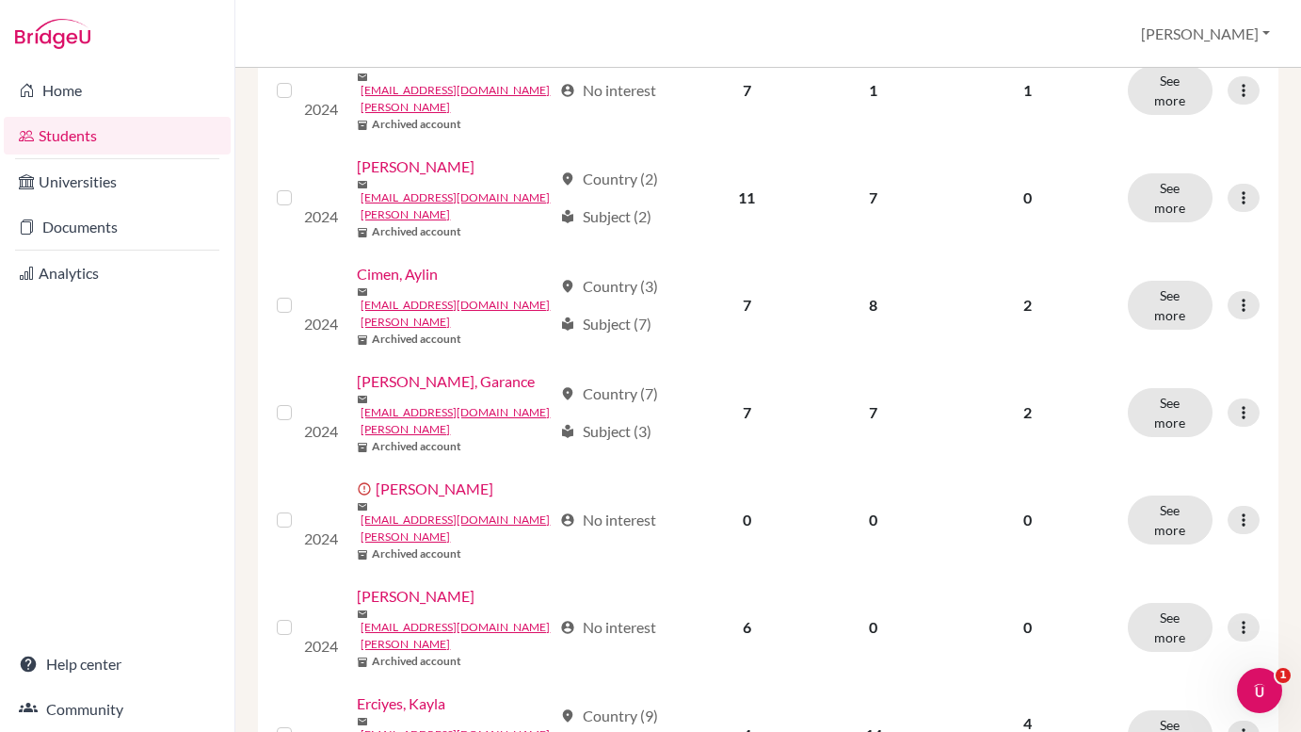
scroll to position [1017, 0]
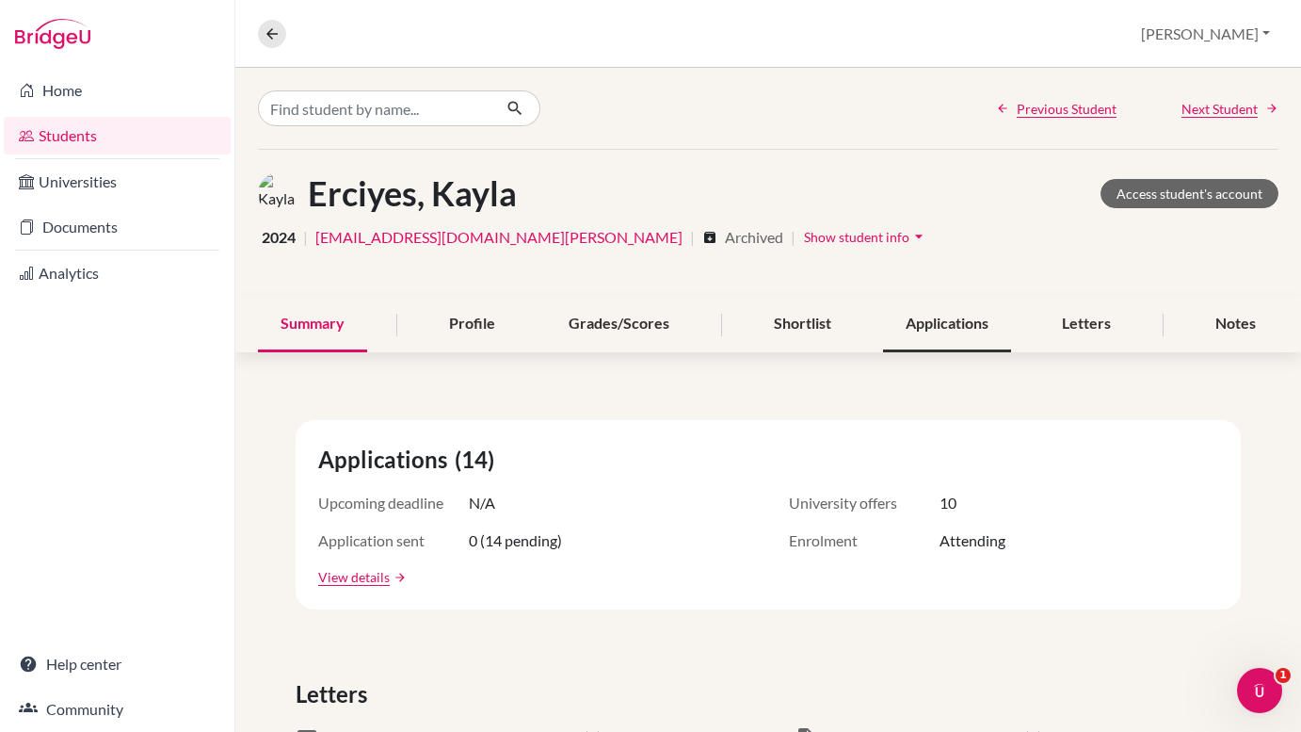
click at [947, 317] on div "Applications" at bounding box center [947, 325] width 128 height 56
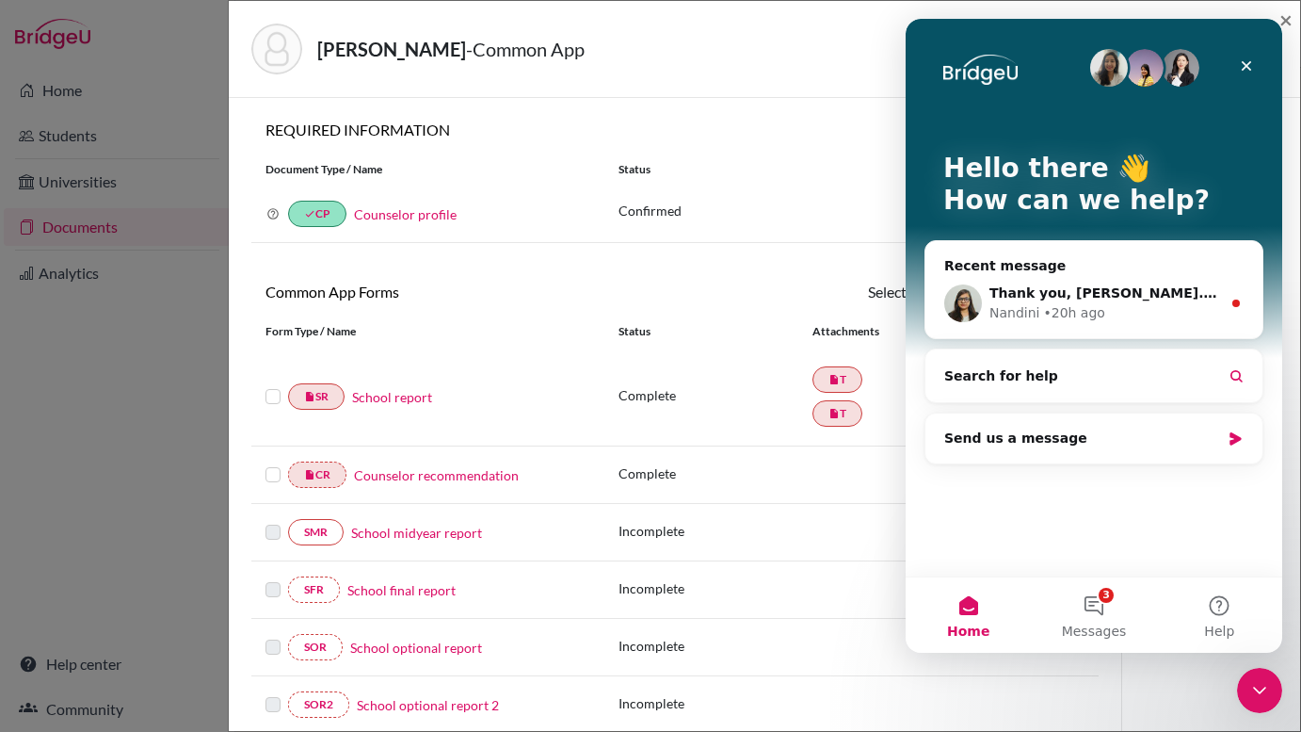
drag, startPoint x: 480, startPoint y: 50, endPoint x: 398, endPoint y: 58, distance: 82.4
click at [398, 58] on strong "Kirkham, Alexander" at bounding box center [391, 49] width 149 height 23
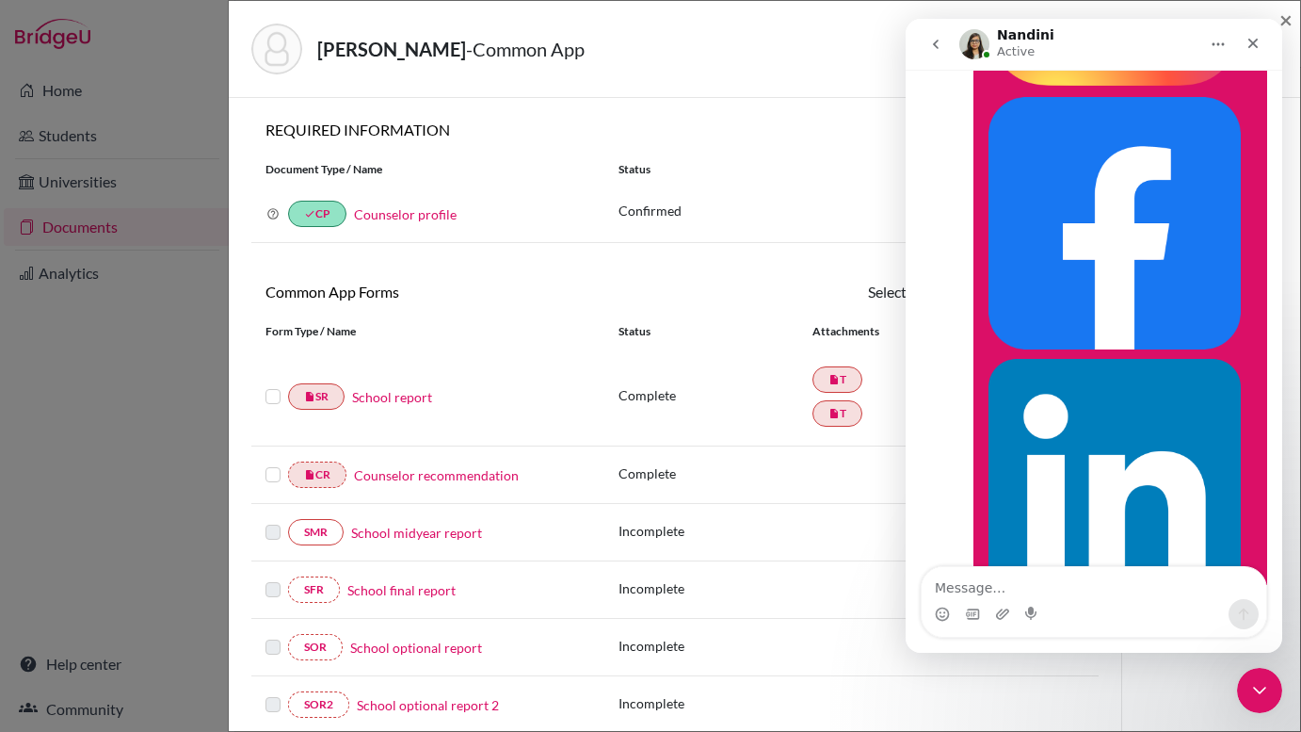
scroll to position [3057, 0]
click at [1035, 586] on textarea "Message…" at bounding box center [1094, 583] width 345 height 32
type textarea "Did you get the screen shot? I had emailed it to you"
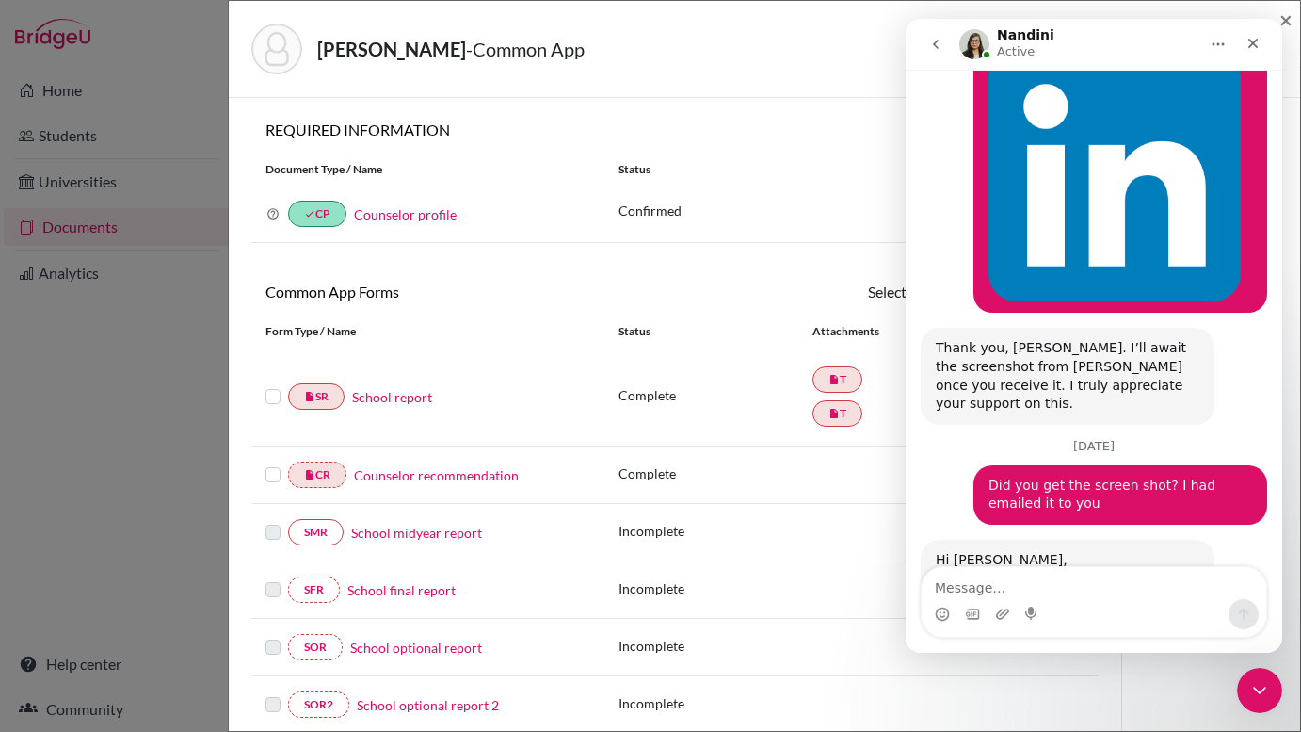
scroll to position [3393, 0]
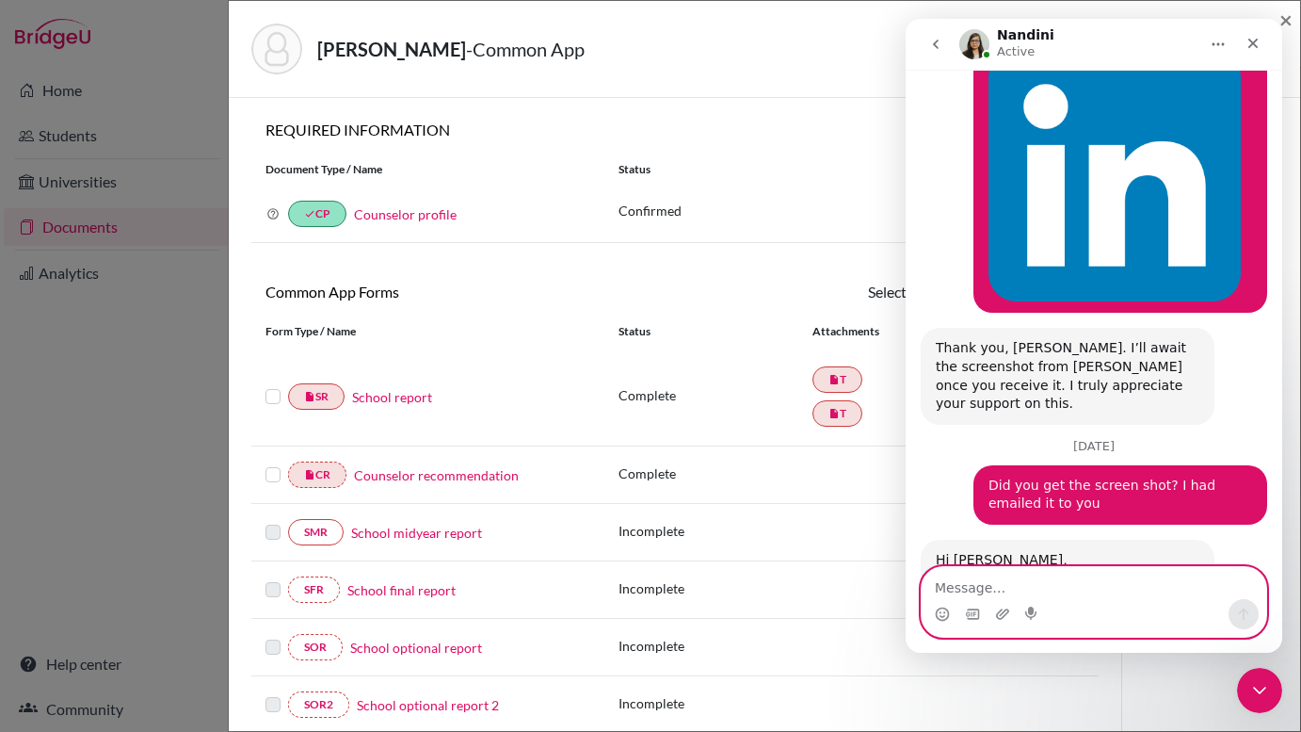
click at [1019, 588] on textarea "Message…" at bounding box center [1094, 583] width 345 height 32
type textarea "Thank you"
click at [1244, 618] on icon "Send a message…" at bounding box center [1244, 614] width 10 height 12
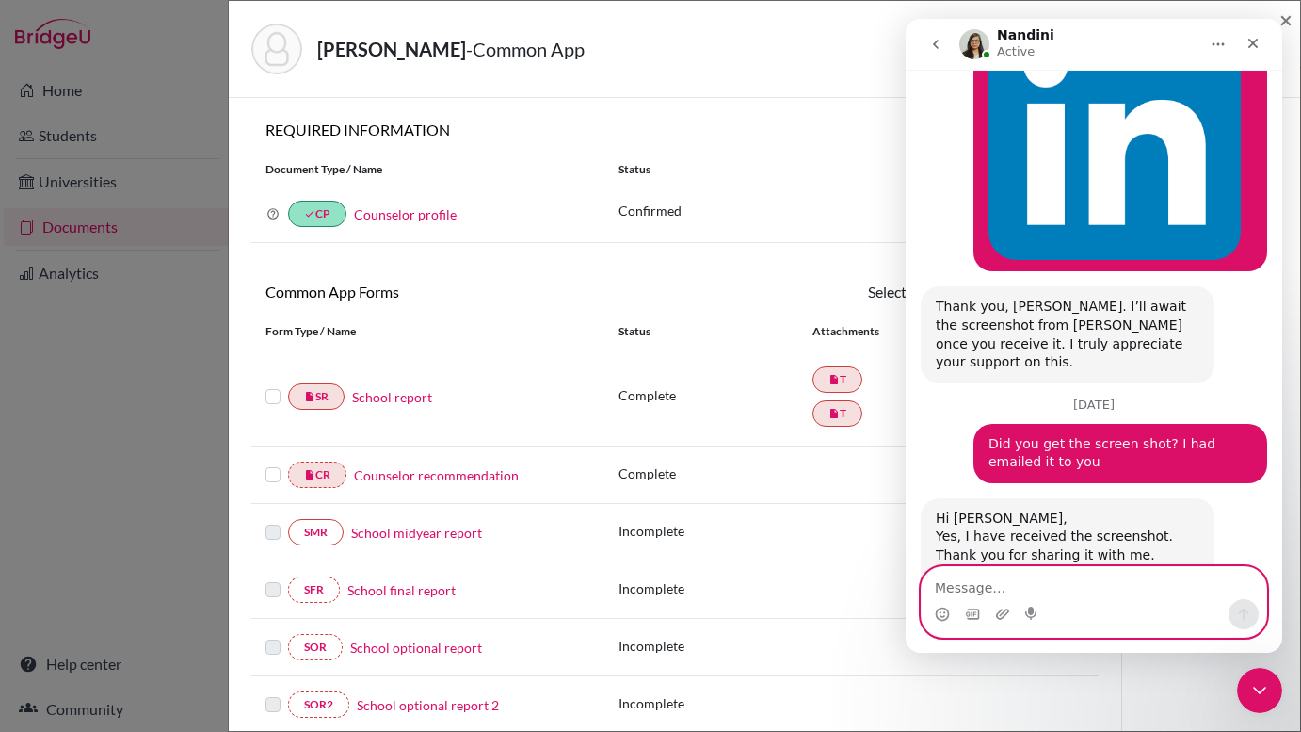
scroll to position [3449, 0]
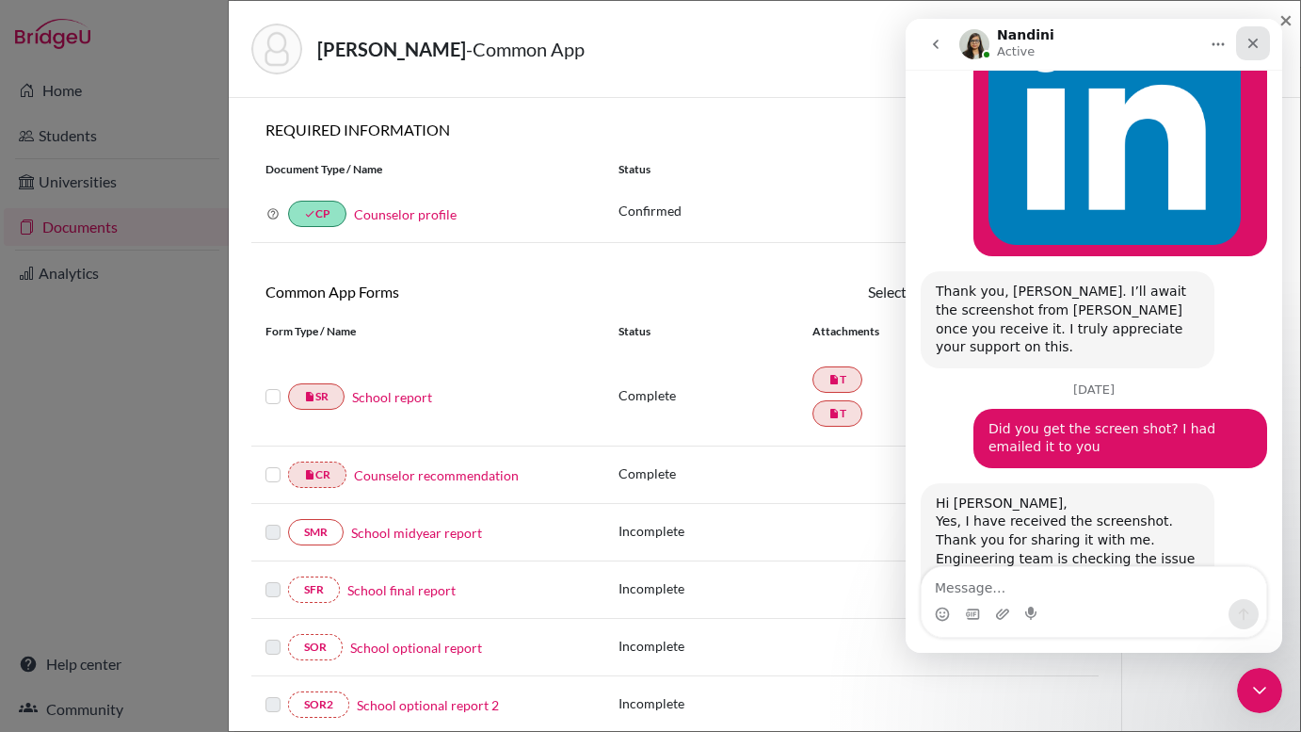
click at [1257, 46] on icon "Close" at bounding box center [1254, 44] width 10 height 10
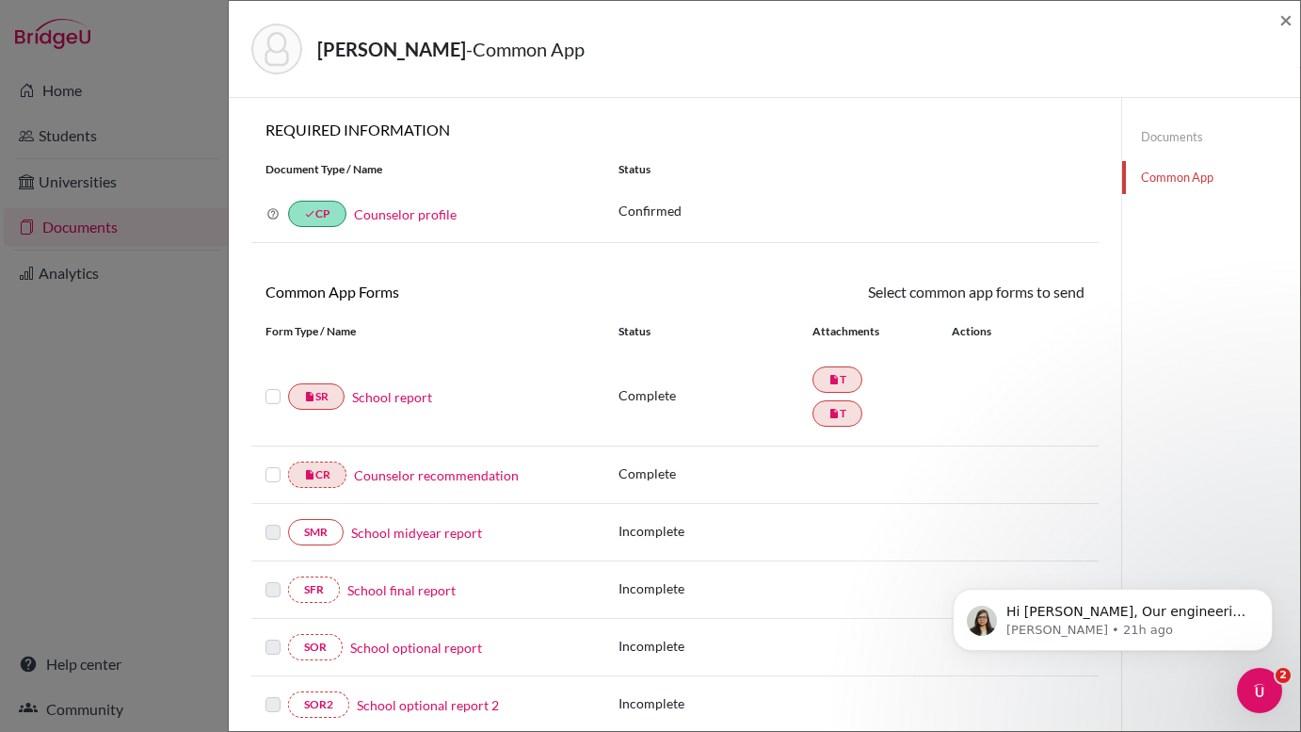
click at [394, 398] on link "School report" at bounding box center [392, 397] width 80 height 20
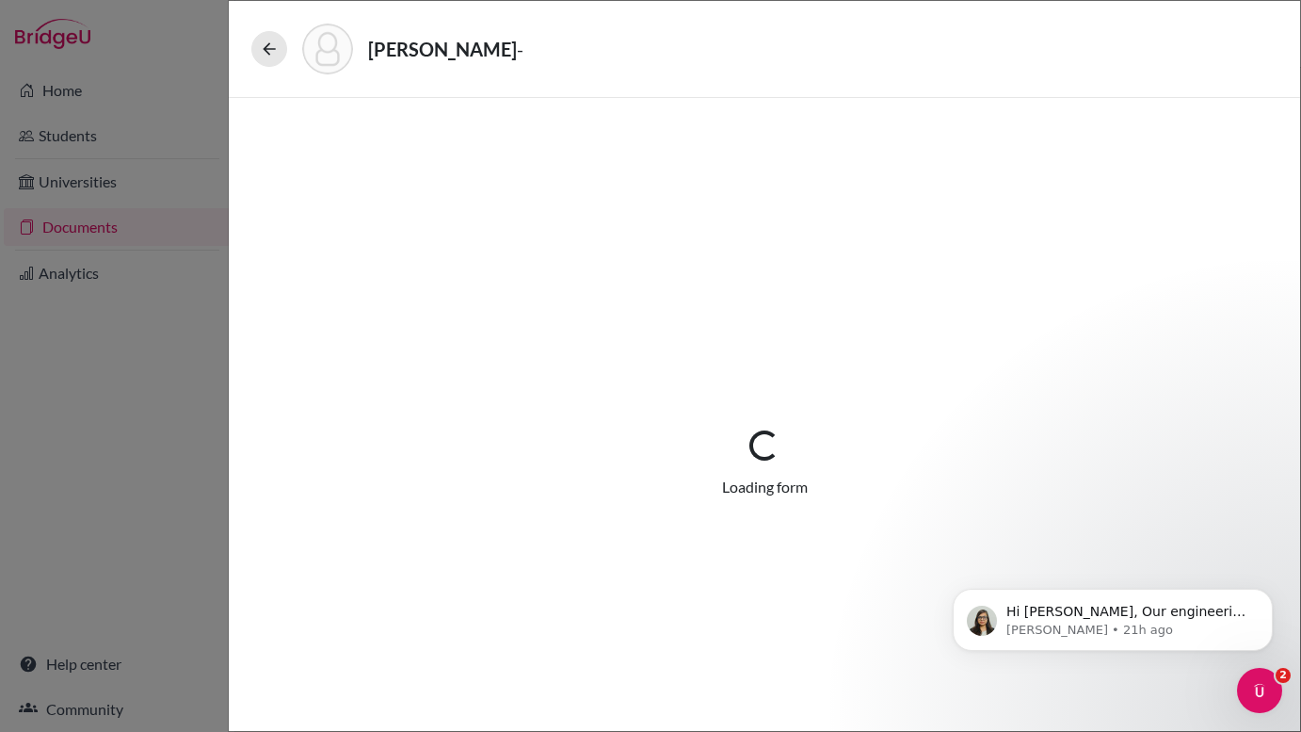
select select "2"
select select "658594"
select select "0"
select select "1"
select select "658074"
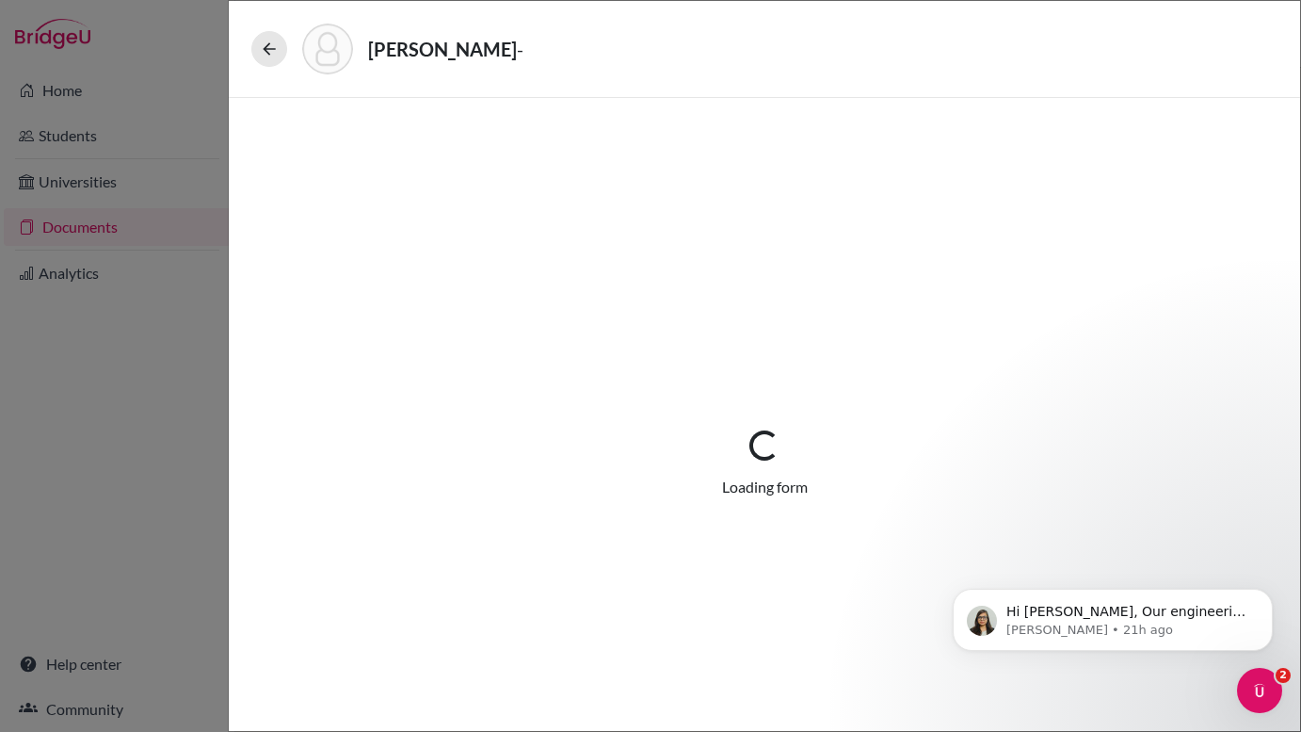
select select "0"
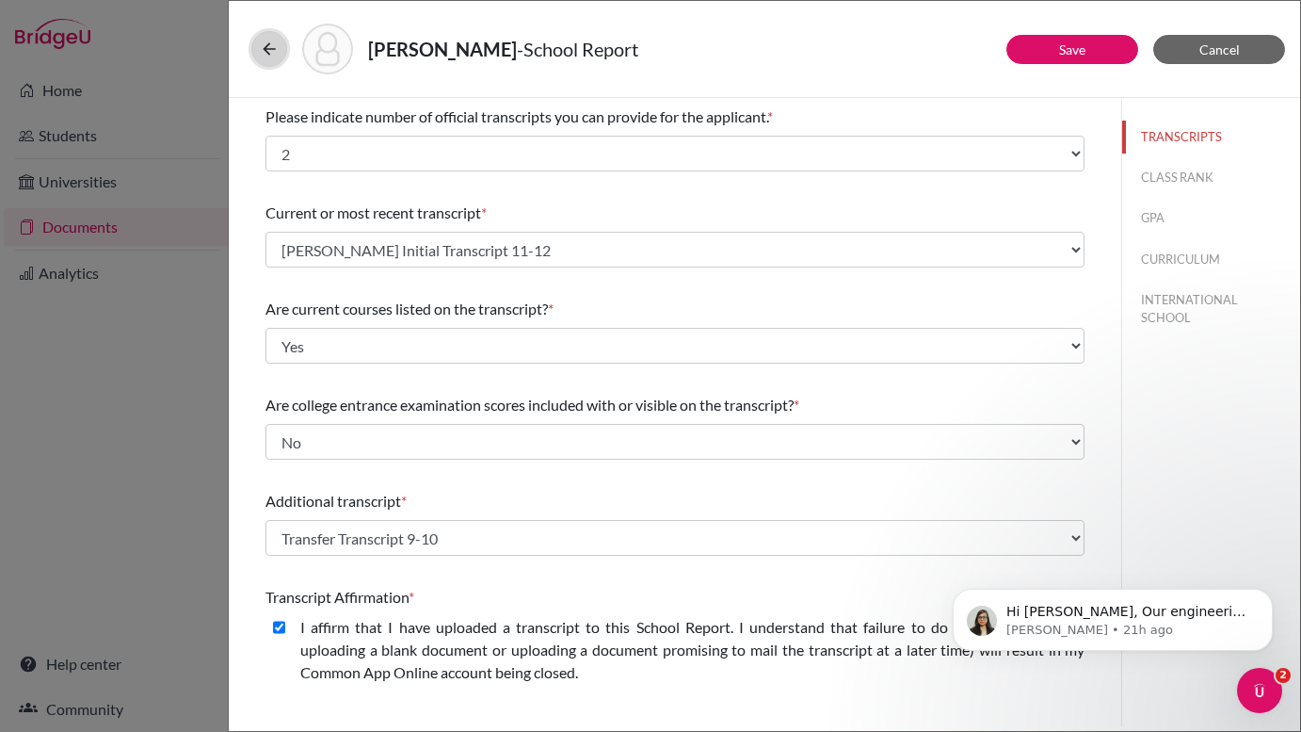
click at [266, 59] on button at bounding box center [269, 49] width 36 height 36
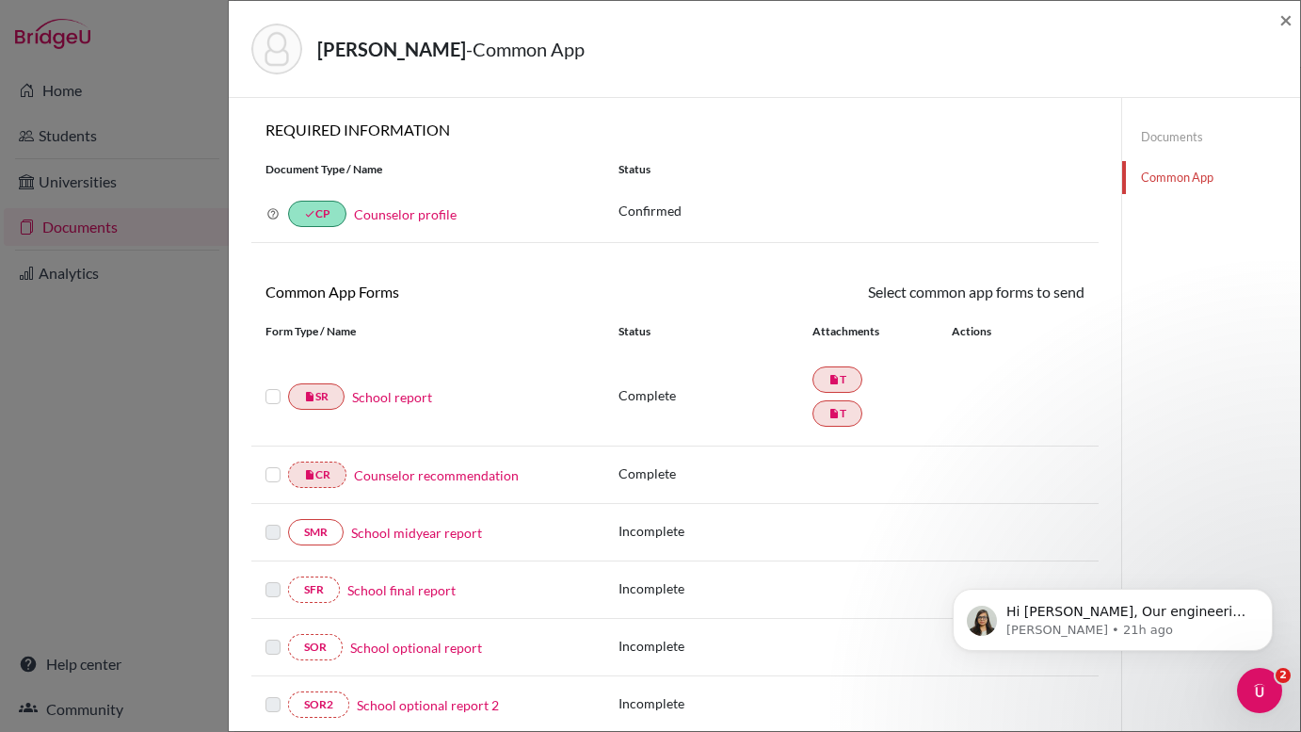
click at [65, 140] on div "Kirkham, Alexander - Common App × × REQUIRED INFORMATION Document Type / Name S…" at bounding box center [650, 366] width 1301 height 732
click at [1286, 19] on span "×" at bounding box center [1286, 19] width 13 height 27
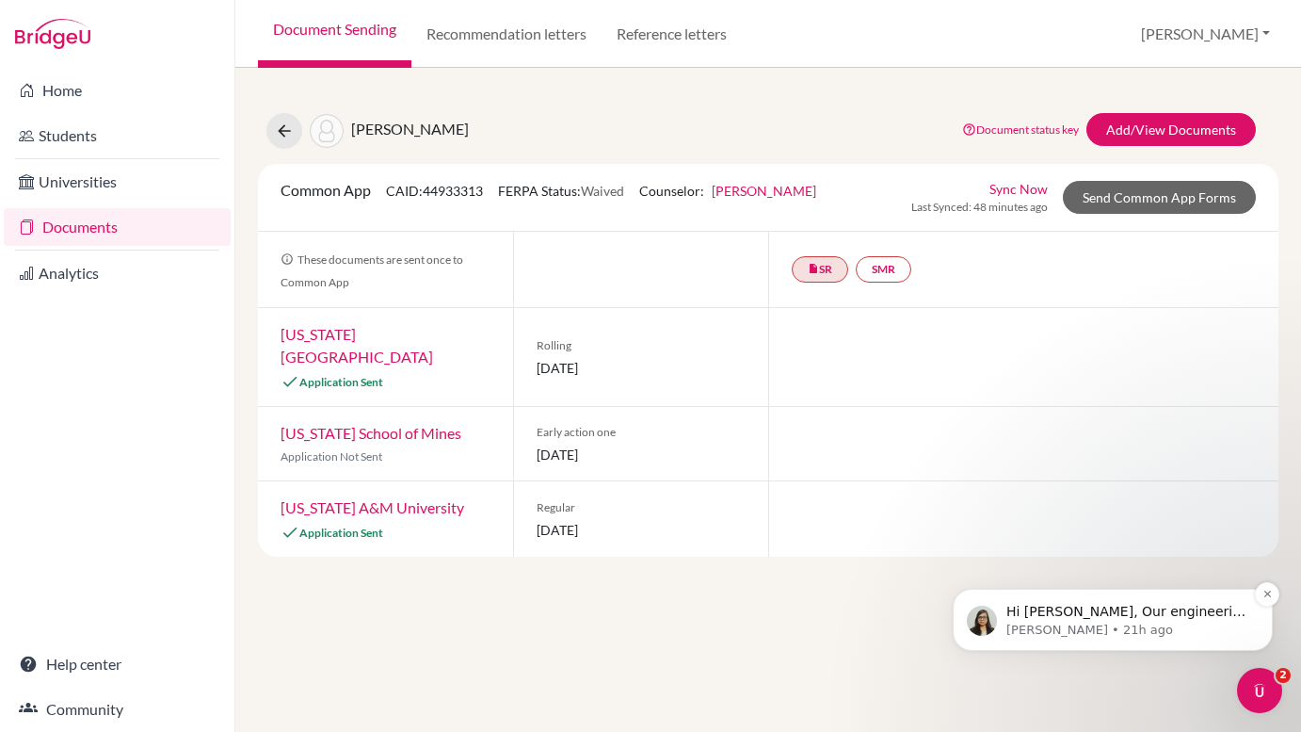
click at [1198, 621] on p "Nandini • 21h ago" at bounding box center [1128, 629] width 243 height 17
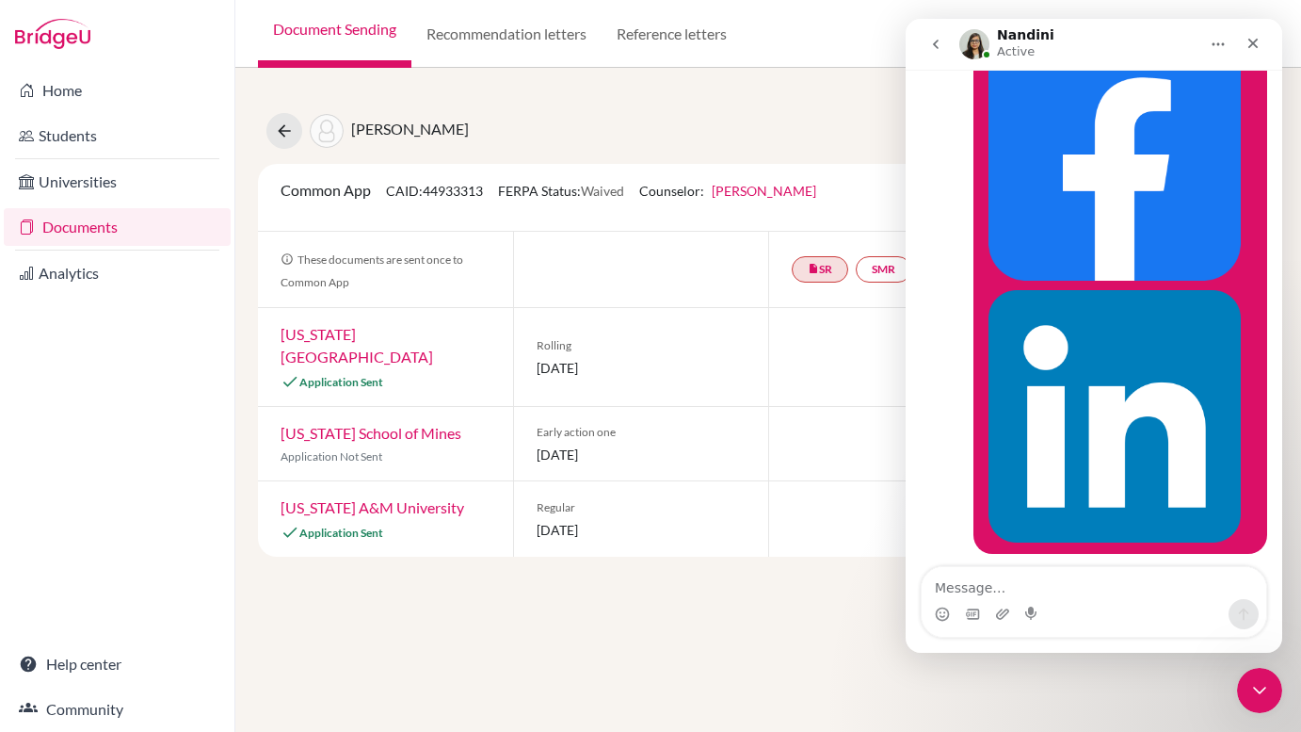
scroll to position [5538, 0]
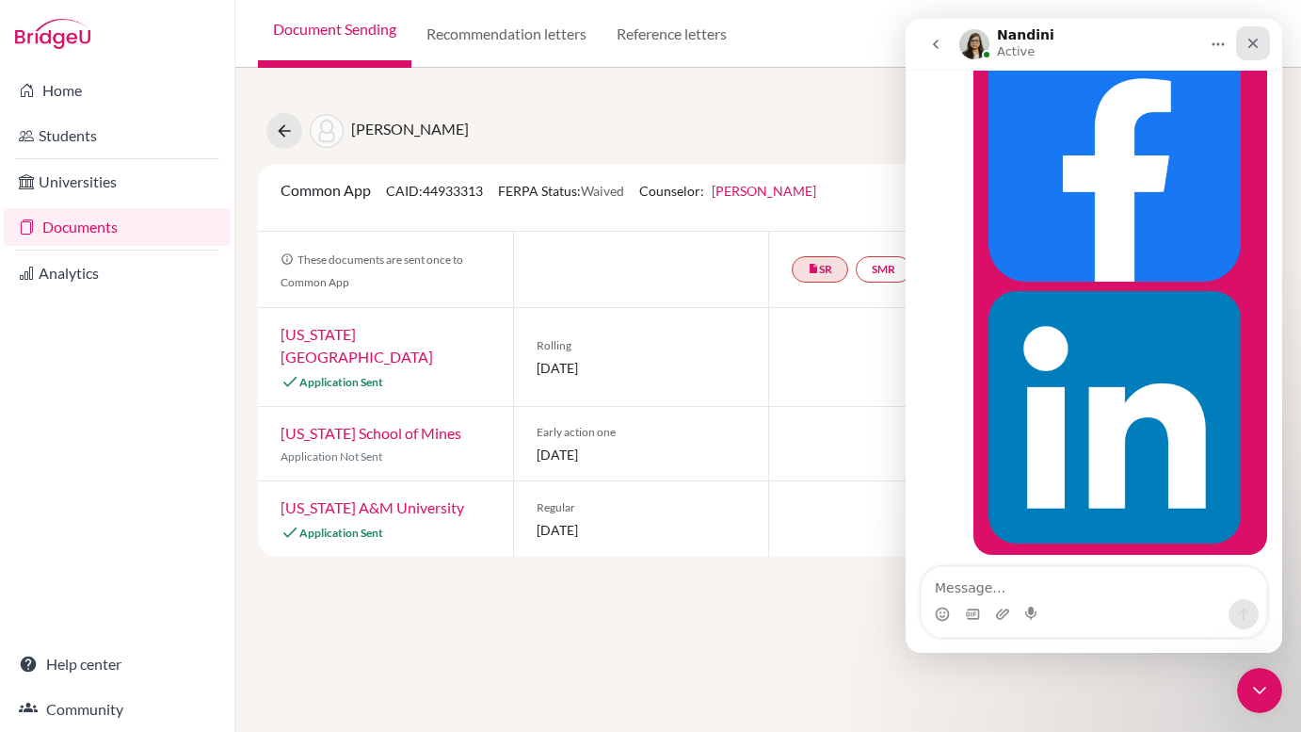
drag, startPoint x: 1254, startPoint y: 39, endPoint x: 2146, endPoint y: 73, distance: 892.3
click at [1254, 39] on icon "Close" at bounding box center [1253, 43] width 15 height 15
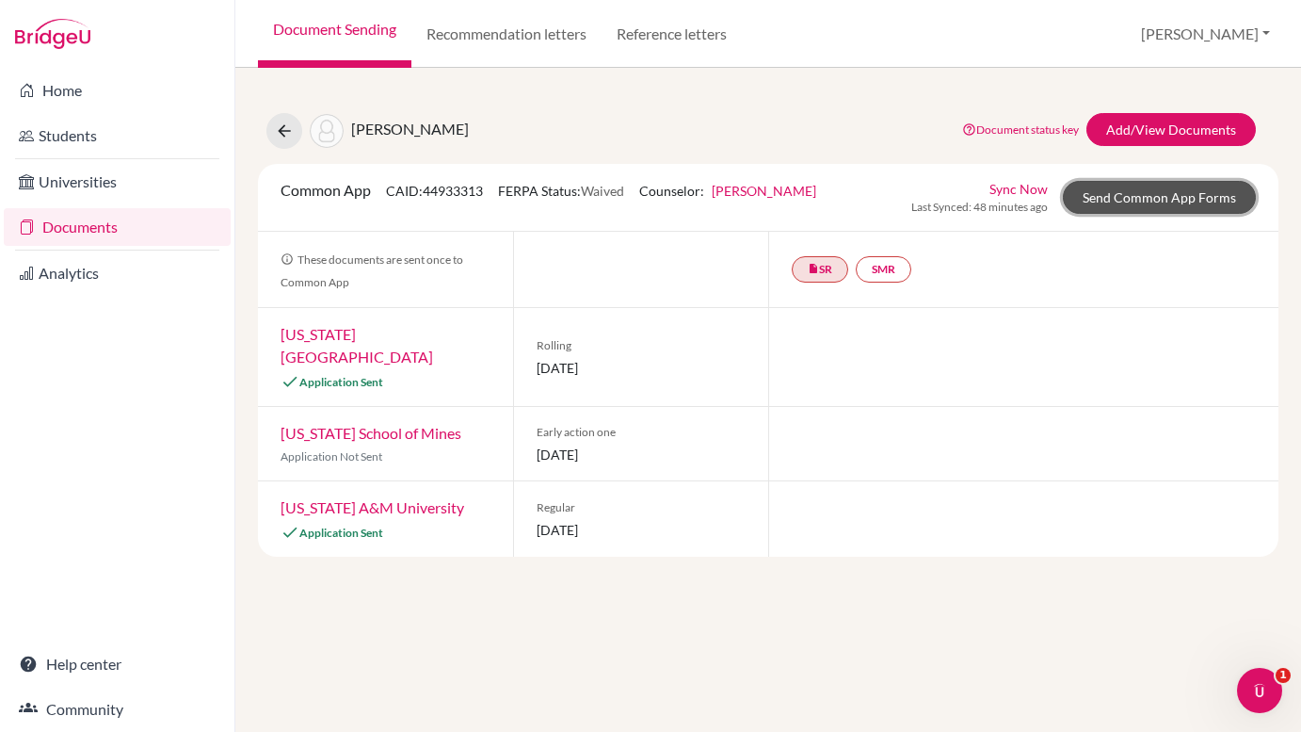
click at [1095, 205] on link "Send Common App Forms" at bounding box center [1159, 197] width 193 height 33
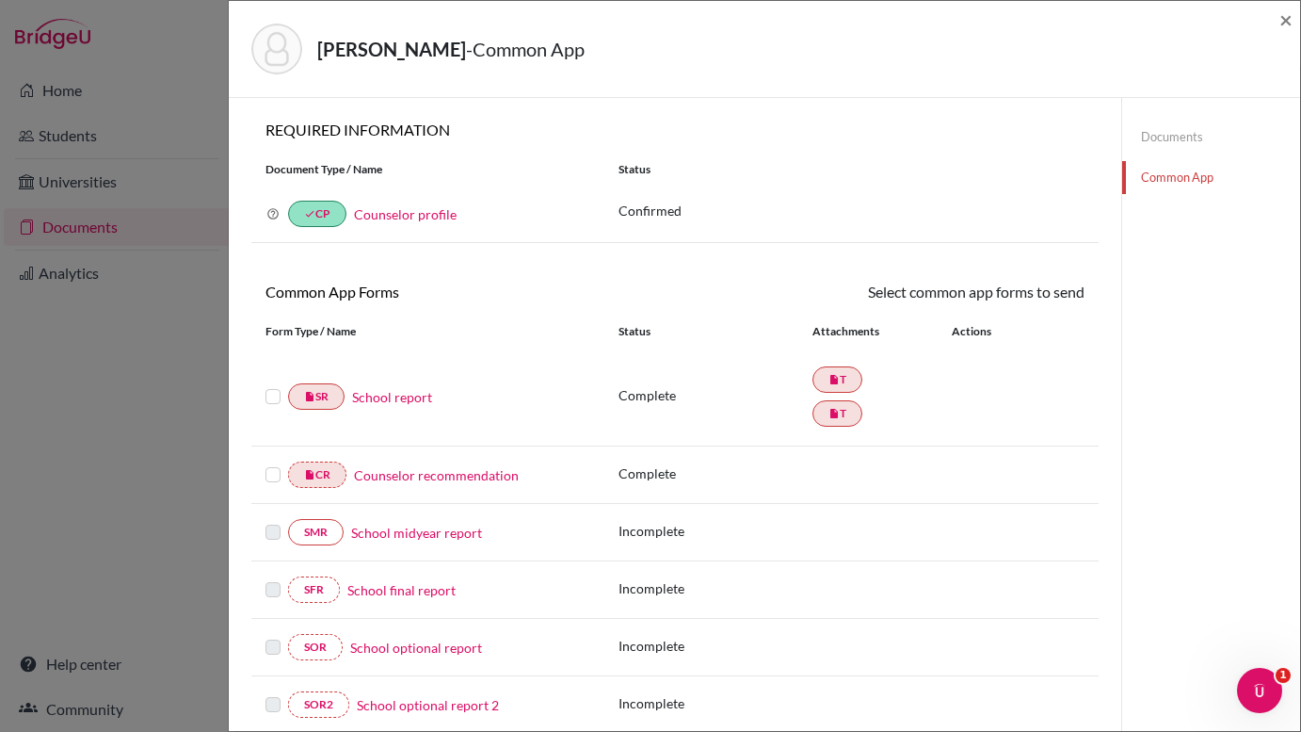
click at [1157, 137] on link "Documents" at bounding box center [1211, 137] width 178 height 33
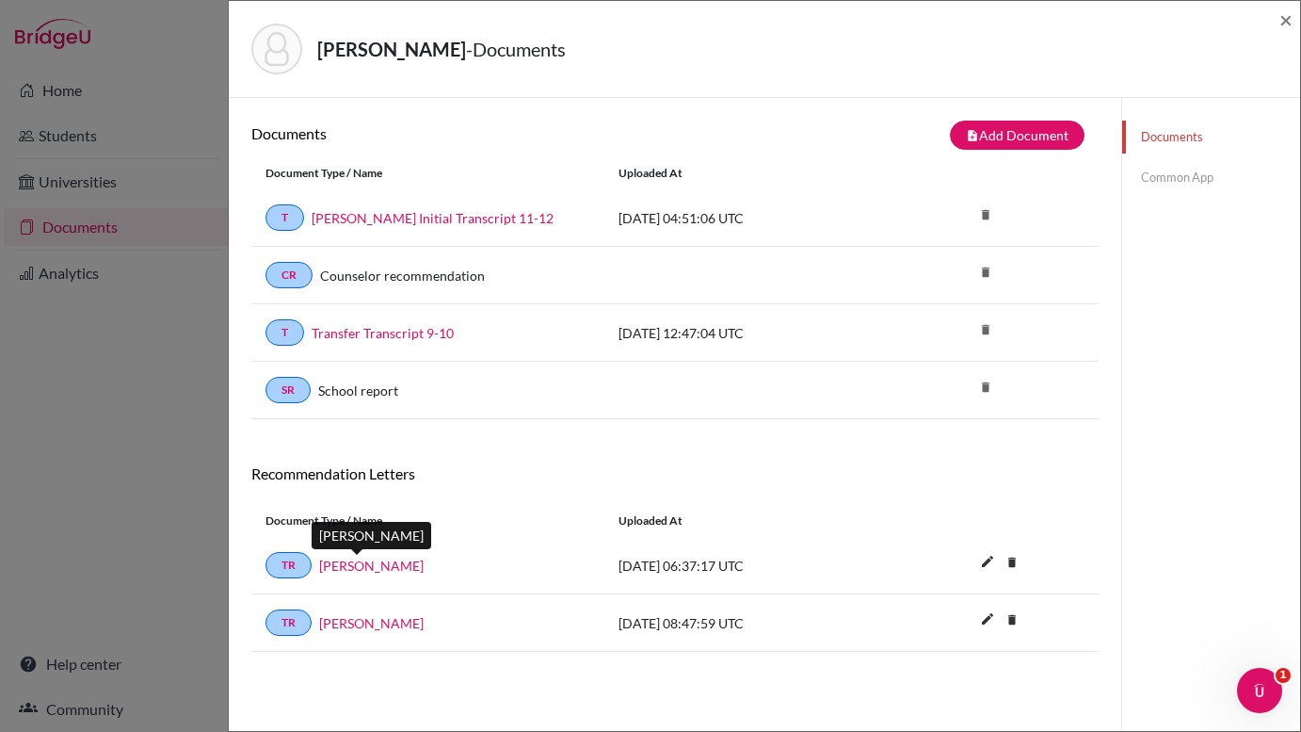
click at [347, 568] on link "Nicola Scales" at bounding box center [371, 566] width 105 height 20
click at [370, 626] on link "Mariamma Mathew" at bounding box center [371, 623] width 105 height 20
click at [1289, 21] on span "×" at bounding box center [1286, 19] width 13 height 27
